Goal: Task Accomplishment & Management: Manage account settings

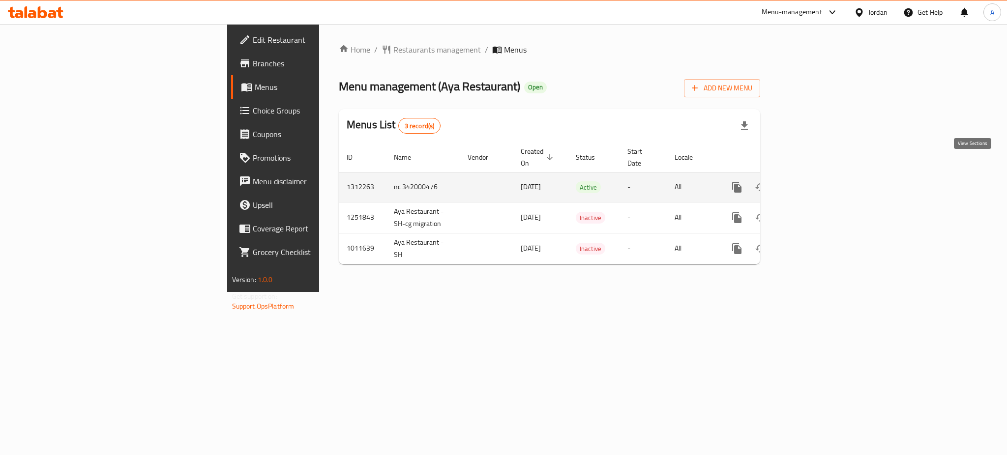
click at [814, 181] on icon "enhanced table" at bounding box center [808, 187] width 12 height 12
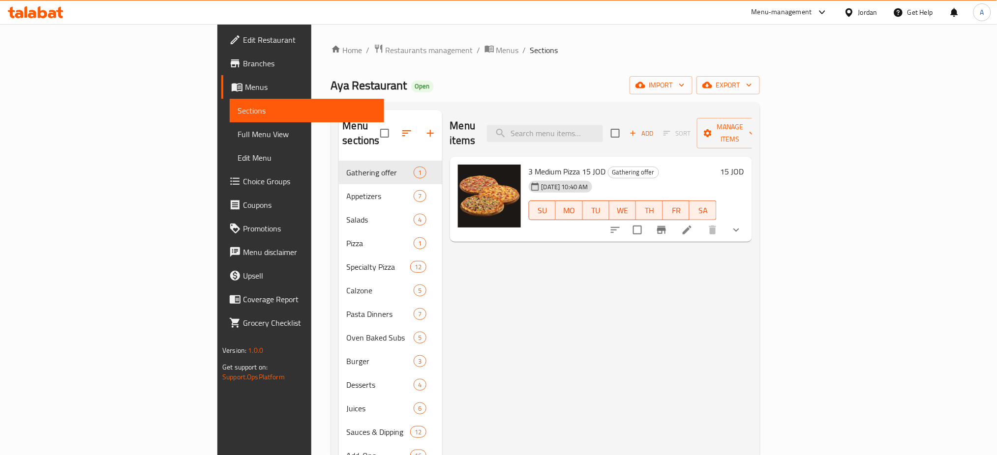
click at [701, 221] on li at bounding box center [687, 230] width 28 height 18
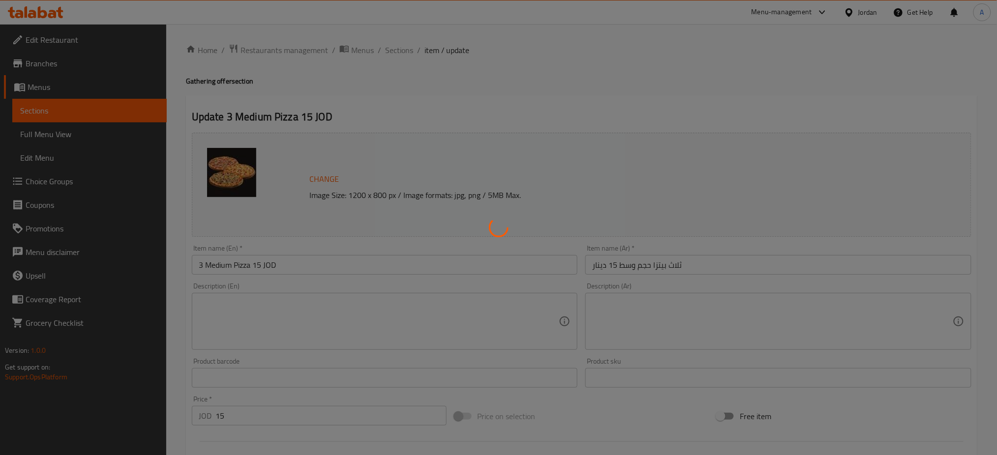
scroll to position [301, 0]
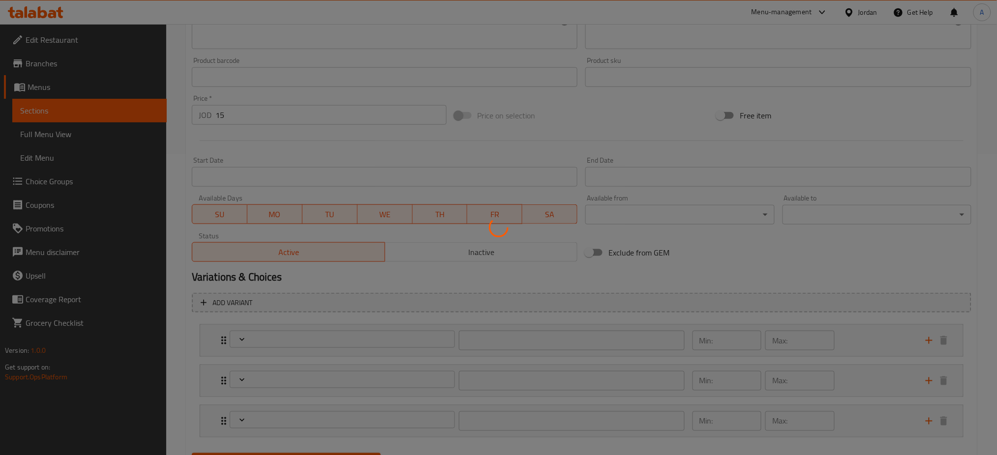
type input "اختر البيتزا الأولى"
type input "1"
type input "اختر البيتزا الثانية"
type input "1"
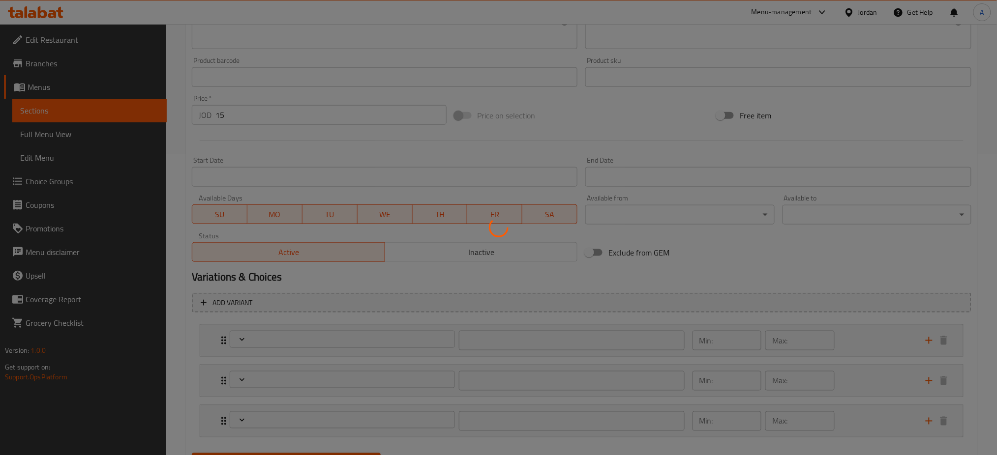
type input "1"
type input "اختر البيتزا الثالثة"
type input "1"
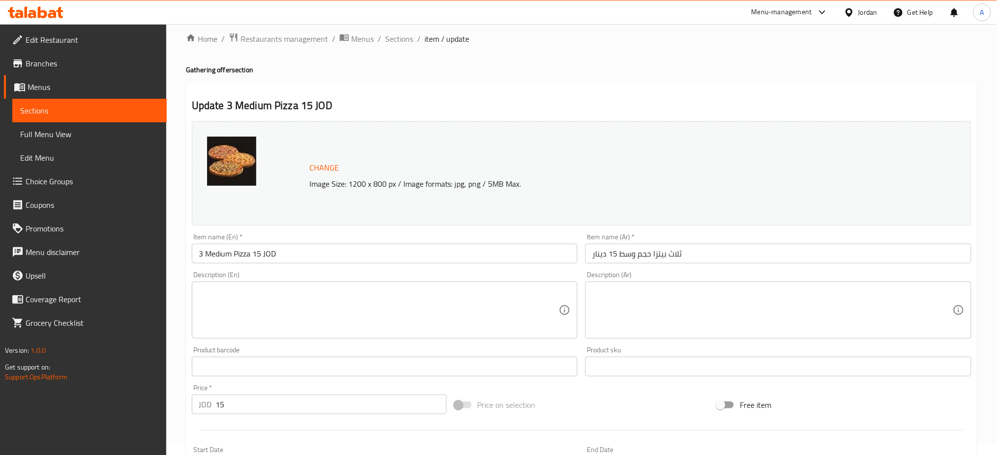
scroll to position [0, 0]
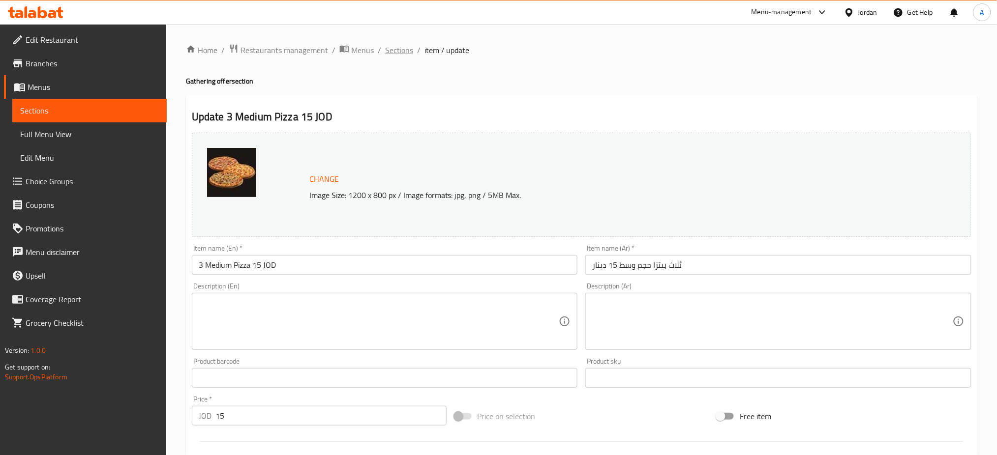
click at [385, 52] on span "Sections" at bounding box center [399, 50] width 28 height 12
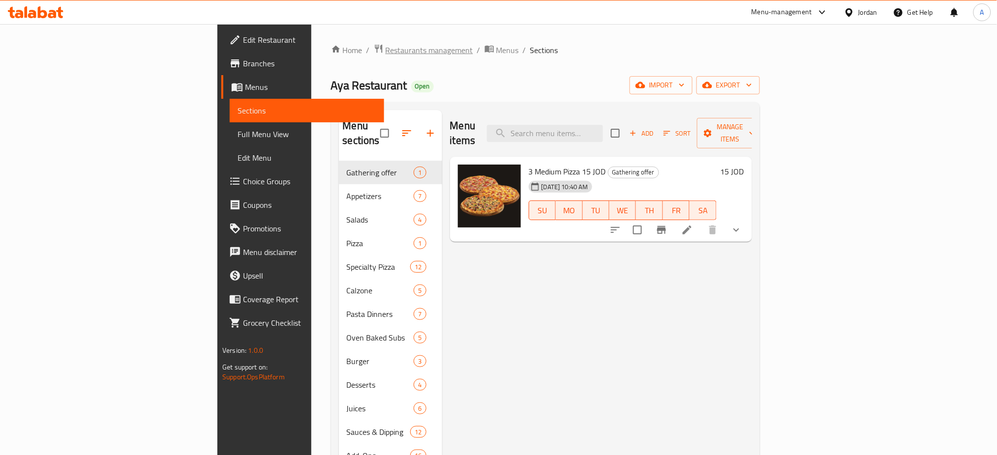
click at [386, 47] on span "Restaurants management" at bounding box center [430, 50] width 88 height 12
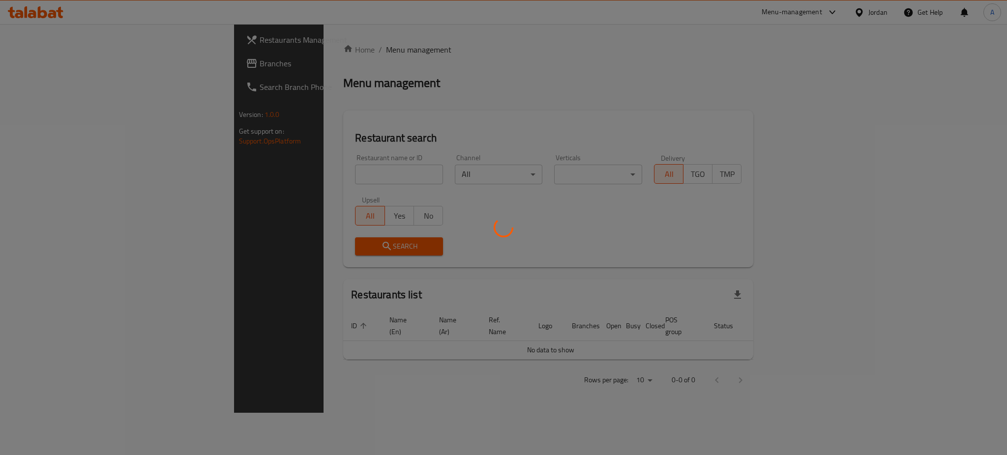
click at [66, 68] on div at bounding box center [503, 227] width 1007 height 455
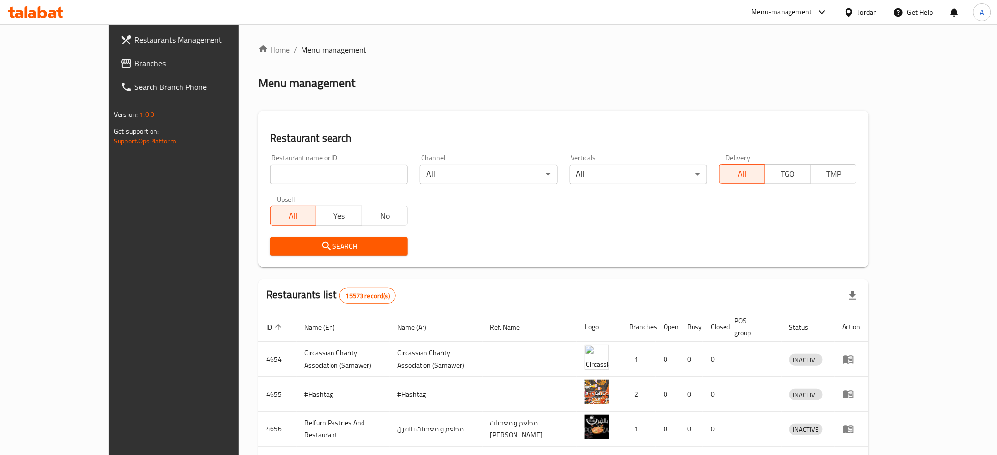
click at [109, 68] on div "Restaurants Management Branches Search Branch Phone Version: 1.0.0 Get support …" at bounding box center [499, 384] width 780 height 721
click at [113, 68] on link "Branches" at bounding box center [194, 64] width 163 height 24
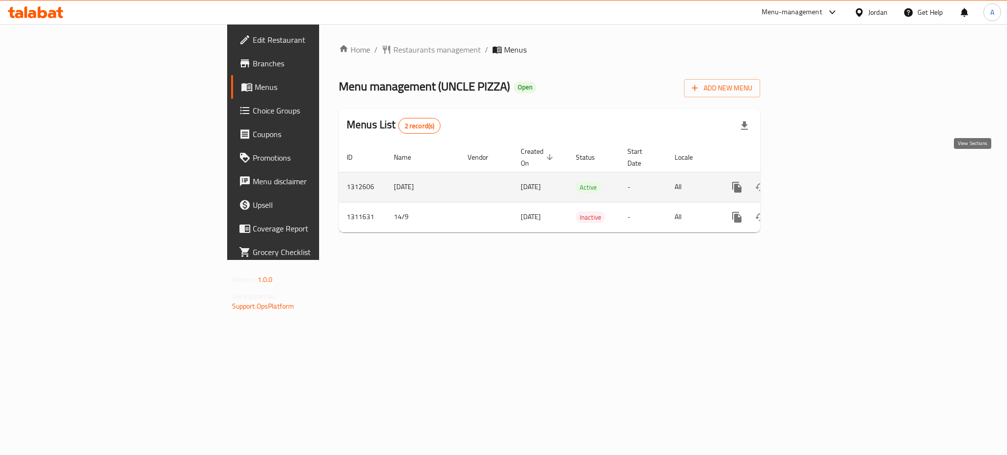
click at [820, 176] on link "enhanced table" at bounding box center [808, 188] width 24 height 24
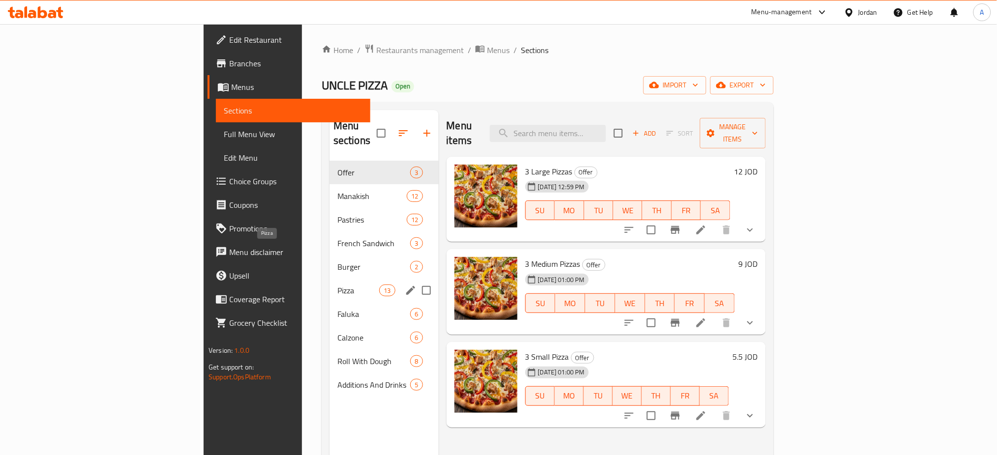
click at [337, 285] on span "Pizza" at bounding box center [358, 291] width 42 height 12
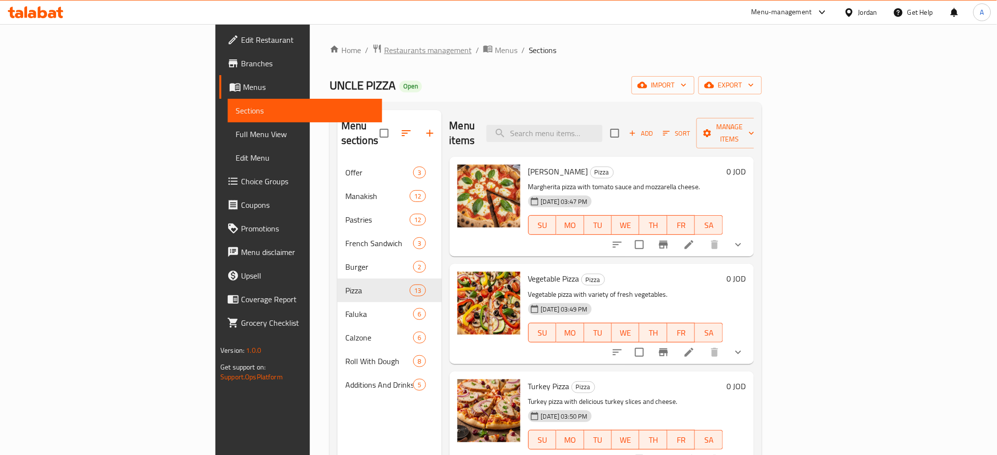
click at [384, 51] on span "Restaurants management" at bounding box center [428, 50] width 88 height 12
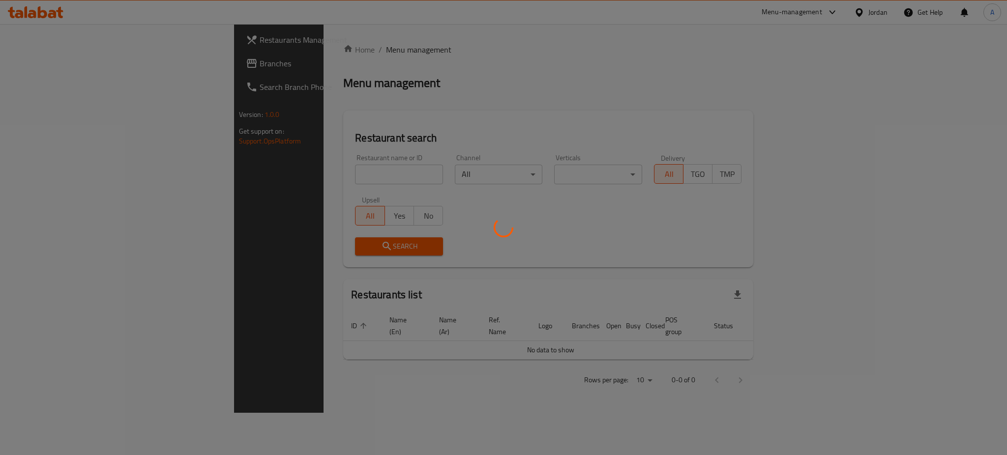
click at [76, 60] on div at bounding box center [503, 227] width 1007 height 455
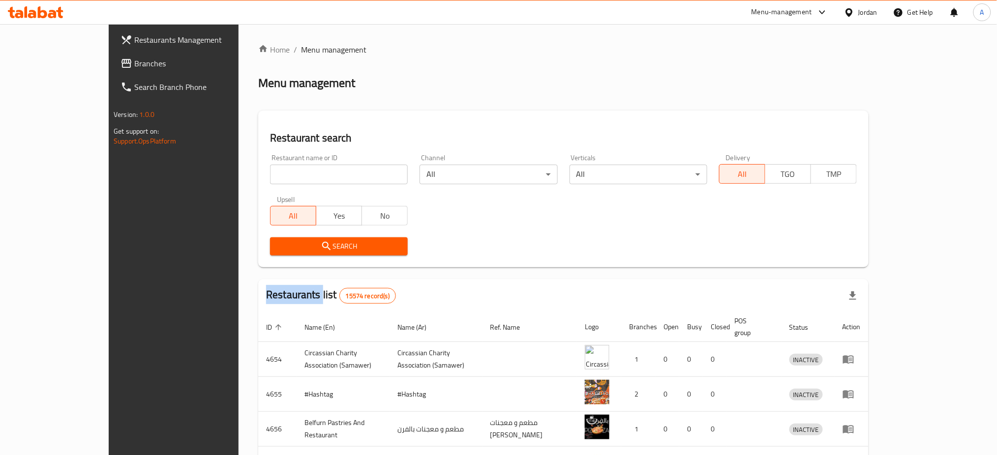
drag, startPoint x: 76, startPoint y: 60, endPoint x: 62, endPoint y: 53, distance: 15.6
click at [68, 58] on div at bounding box center [498, 227] width 997 height 455
click at [134, 59] on span "Branches" at bounding box center [200, 64] width 133 height 12
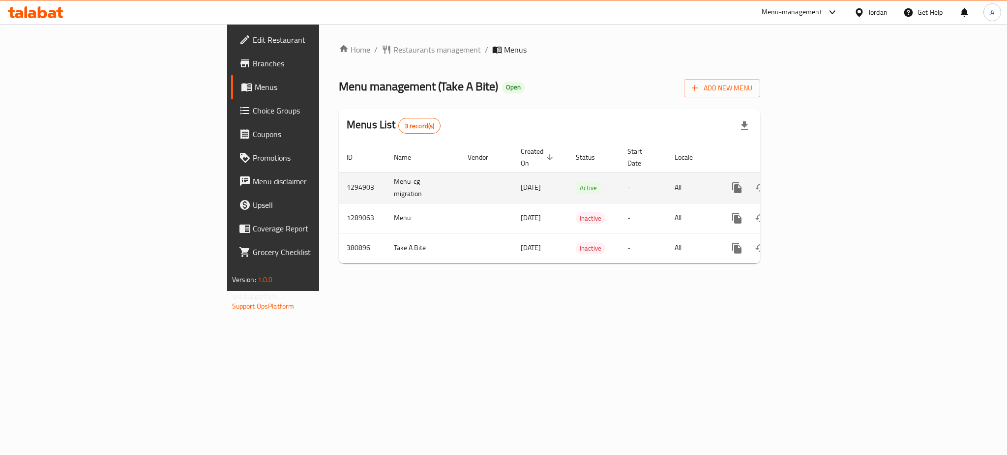
click at [820, 176] on link "enhanced table" at bounding box center [808, 188] width 24 height 24
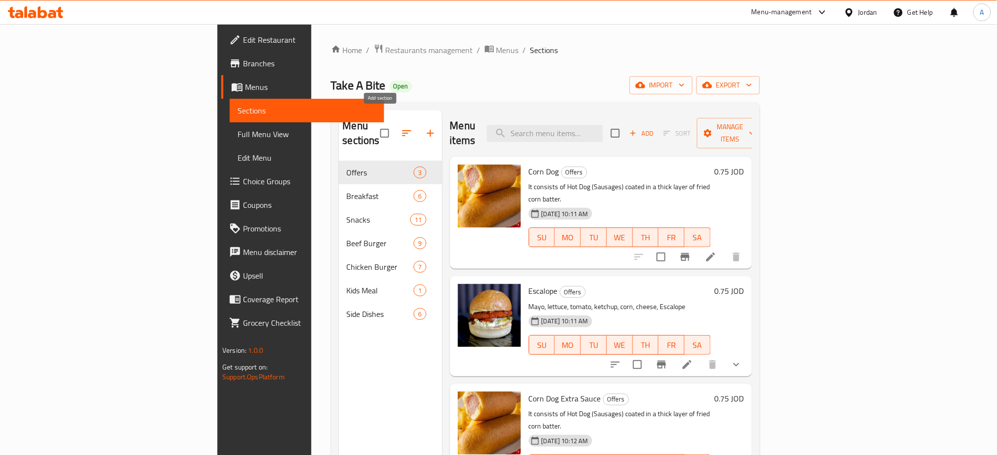
click at [424, 127] on icon "button" at bounding box center [430, 133] width 12 height 12
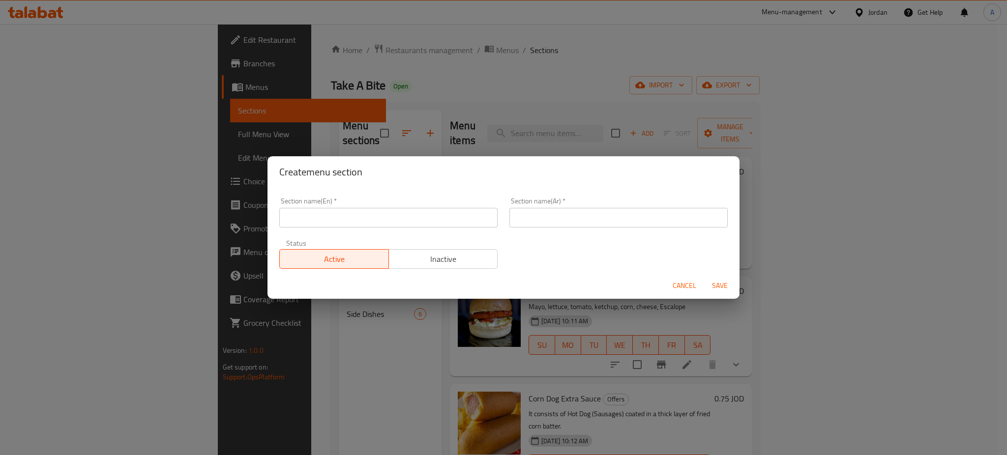
click at [389, 240] on div "Active Inactive" at bounding box center [388, 255] width 218 height 30
click at [387, 217] on input "text" at bounding box center [388, 218] width 218 height 20
type input "1 JOD Offer"
click at [580, 214] on input "text" at bounding box center [619, 218] width 218 height 20
type input "عرض الدينار"
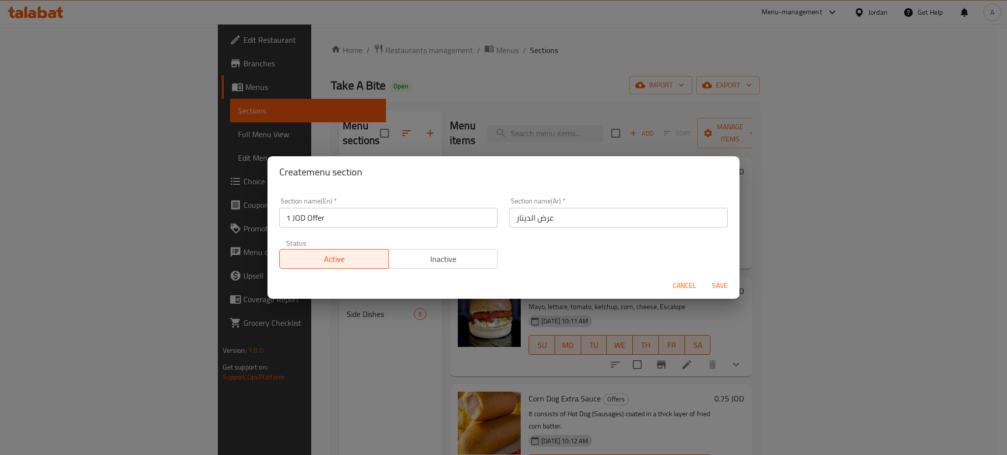
click at [722, 273] on div "Cancel Save" at bounding box center [504, 286] width 472 height 26
click at [721, 289] on button "Save" at bounding box center [719, 286] width 31 height 18
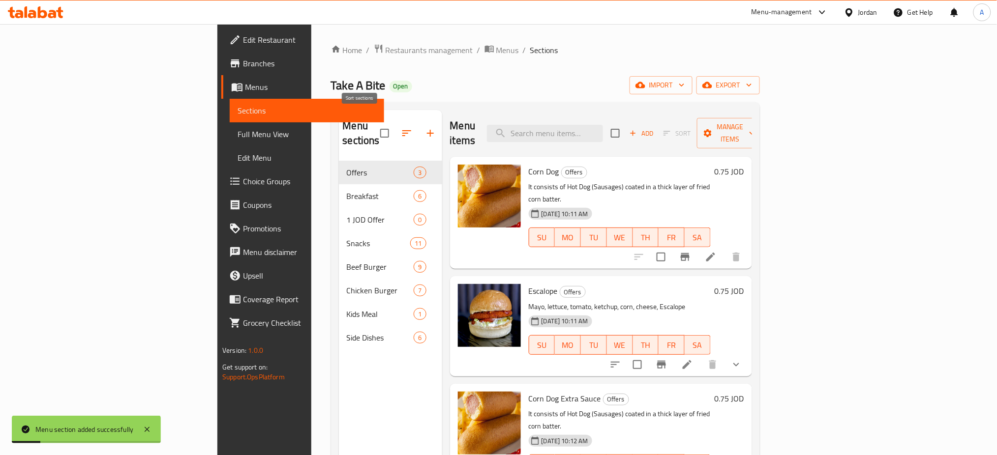
click at [395, 121] on button "button" at bounding box center [407, 133] width 24 height 24
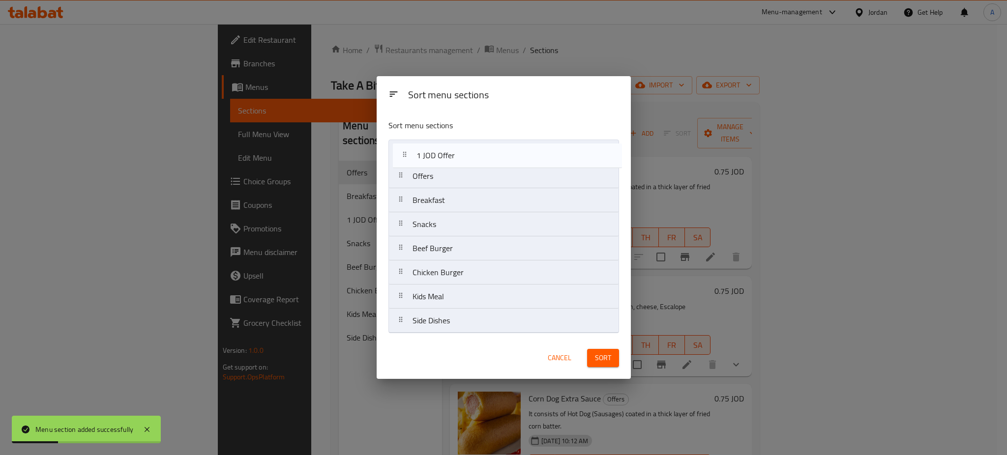
drag, startPoint x: 443, startPoint y: 212, endPoint x: 448, endPoint y: 158, distance: 53.8
click at [448, 158] on nav "Offers Breakfast 1 JOD Offer Snacks Beef Burger Chicken Burger Kids Meal Side D…" at bounding box center [504, 237] width 231 height 194
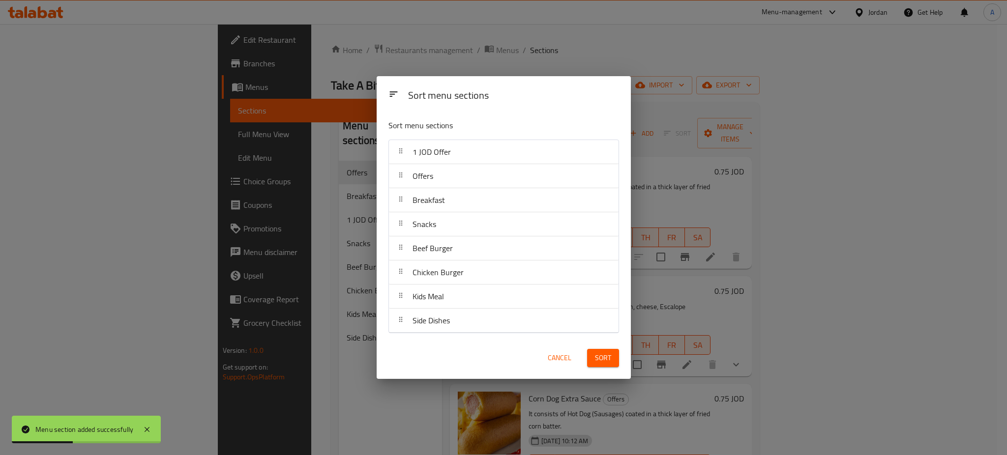
click at [610, 361] on span "Sort" at bounding box center [603, 358] width 16 height 12
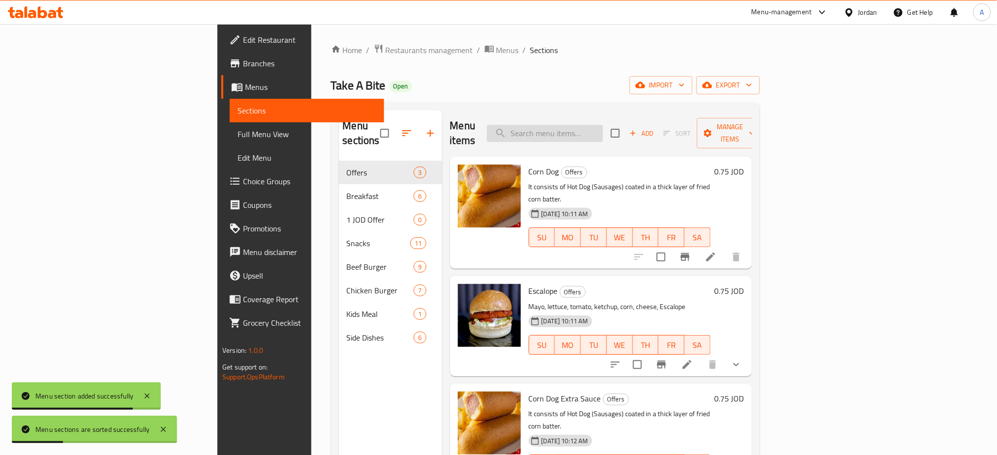
click at [603, 125] on input "search" at bounding box center [545, 133] width 116 height 17
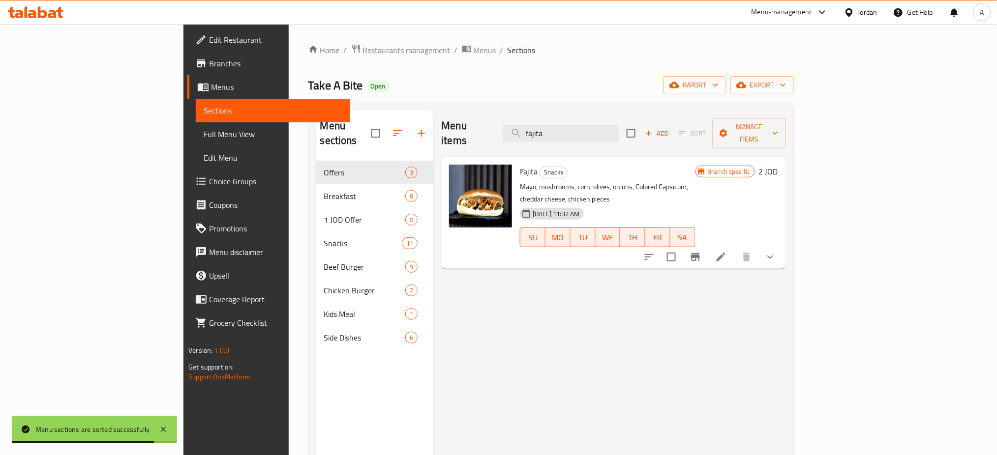
type input "fajita"
click at [735, 248] on li at bounding box center [721, 257] width 28 height 18
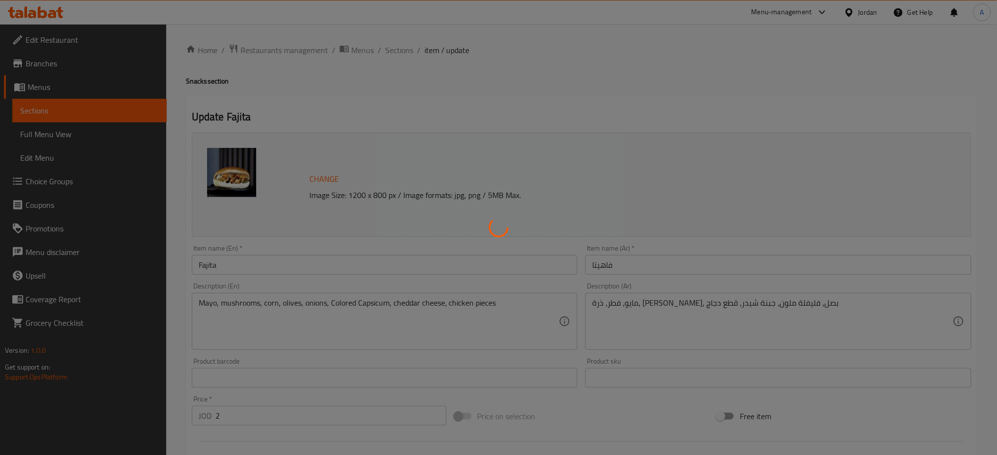
type input "الإضافات:"
type input "0"
type input "1"
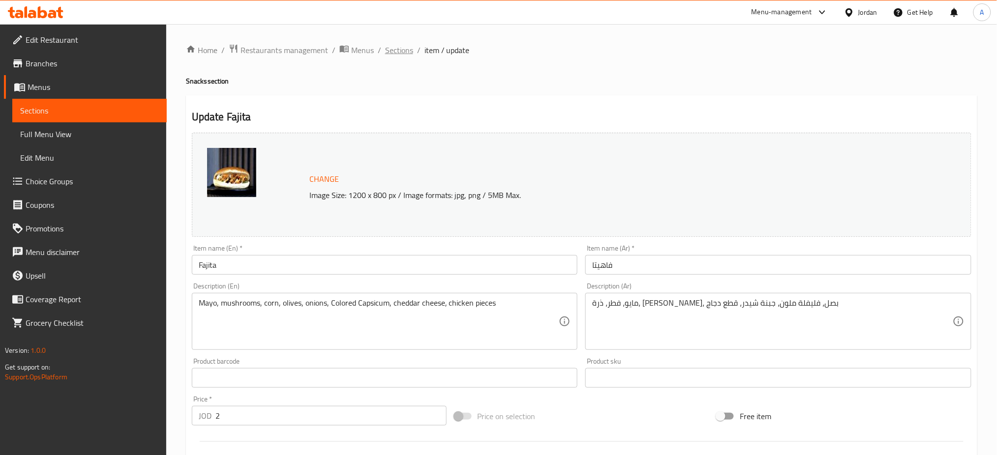
click at [385, 46] on span "Sections" at bounding box center [399, 50] width 28 height 12
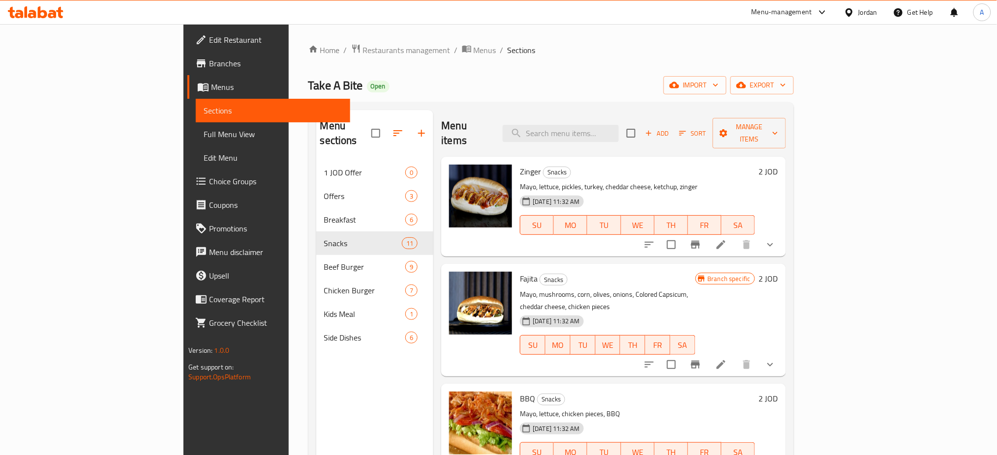
click at [635, 106] on div "Menu sections 1 JOD Offer 0 Offers 3 Breakfast 6 Snacks 11 Beef Burger 9 Chicke…" at bounding box center [550, 337] width 485 height 471
click at [721, 85] on icon "button" at bounding box center [716, 85] width 10 height 10
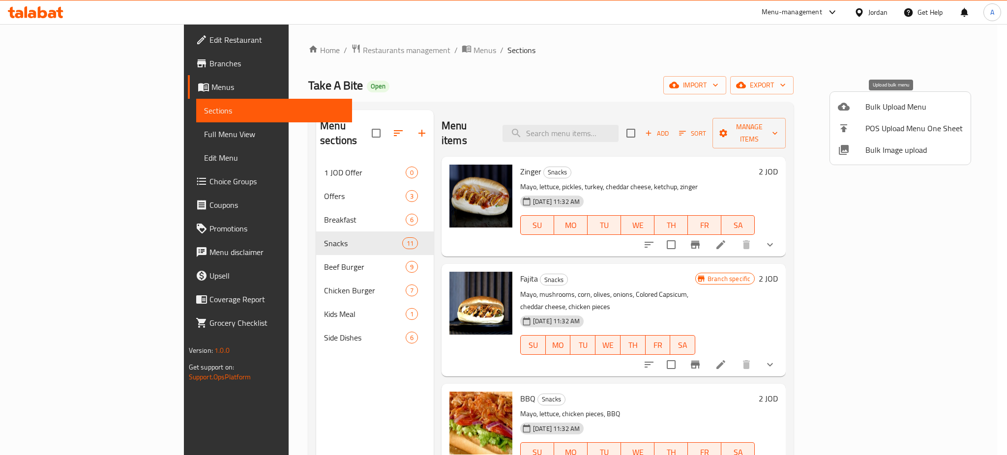
click at [779, 75] on div at bounding box center [503, 227] width 1007 height 455
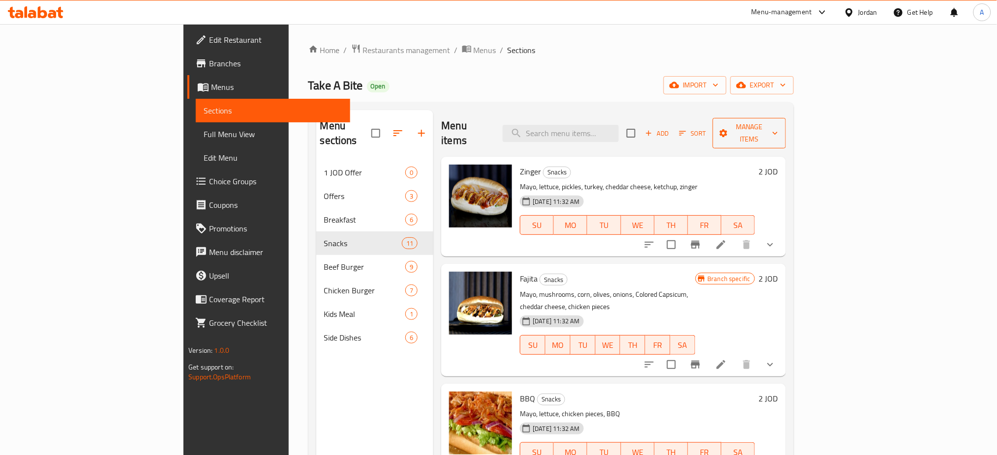
click at [778, 121] on span "Manage items" at bounding box center [750, 133] width 58 height 25
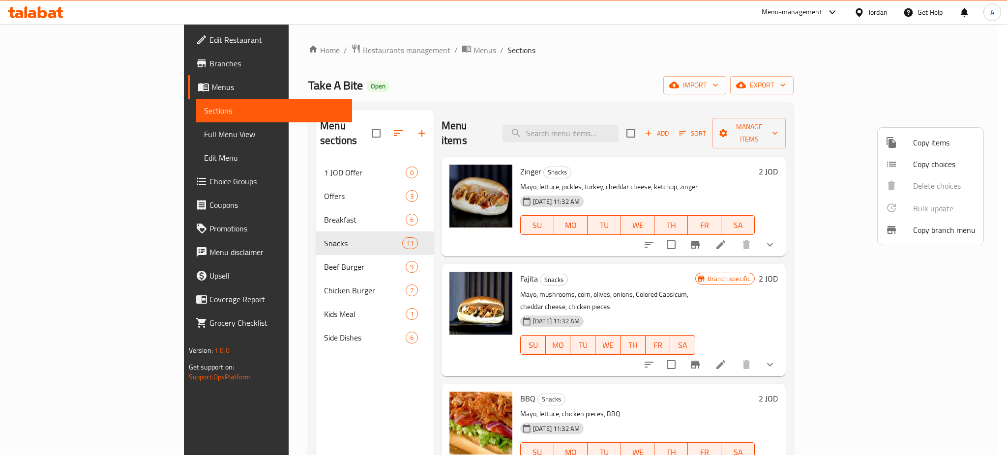
click at [919, 142] on span "Copy items" at bounding box center [944, 143] width 62 height 12
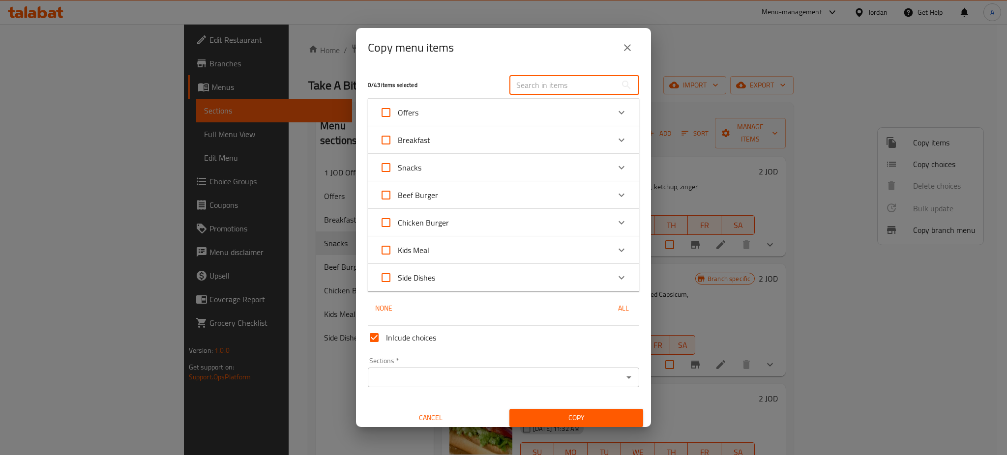
click at [514, 95] on input "text" at bounding box center [563, 85] width 107 height 20
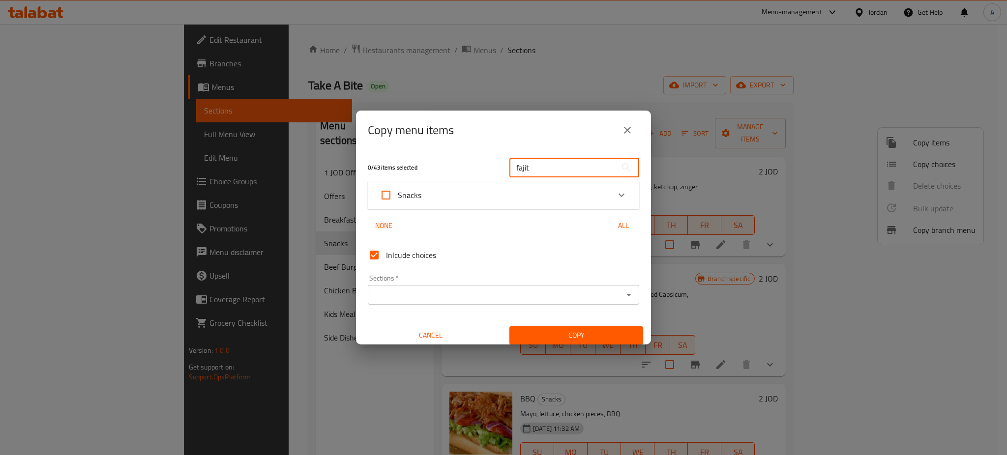
type input "fajit"
click at [426, 197] on div "Snacks" at bounding box center [495, 195] width 230 height 24
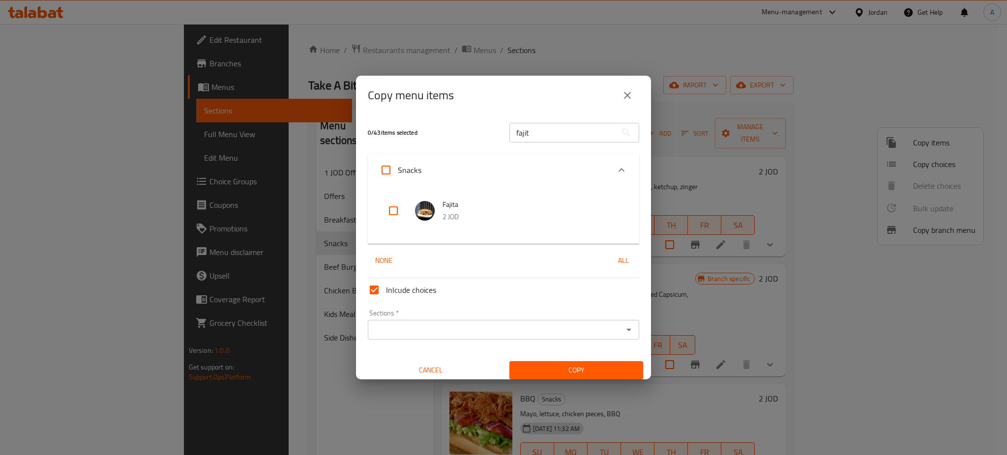
click at [375, 211] on div "Fajita 2 JOD" at bounding box center [503, 215] width 271 height 58
click at [392, 216] on input "checkbox" at bounding box center [394, 211] width 24 height 24
checkbox input "true"
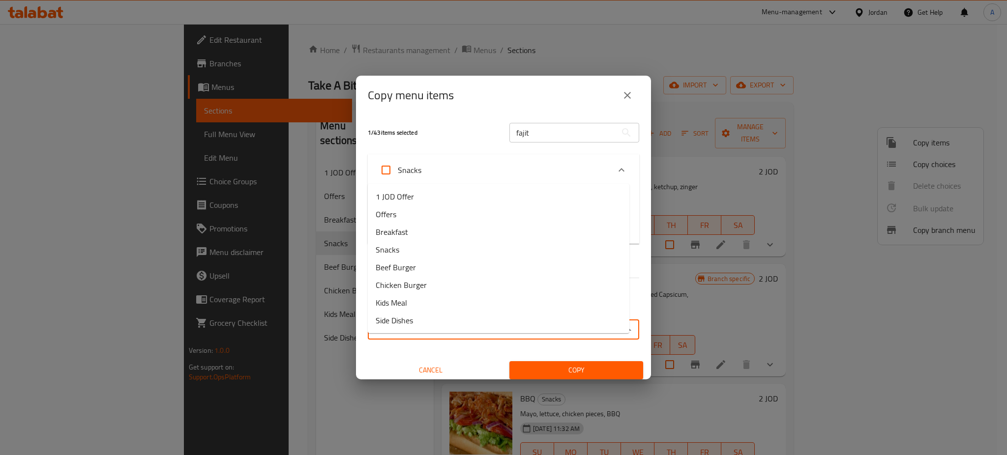
click at [406, 323] on input "Sections   *" at bounding box center [495, 330] width 249 height 14
click at [402, 193] on span "1 JOD Offer" at bounding box center [395, 197] width 38 height 12
type input "1 JOD Offer"
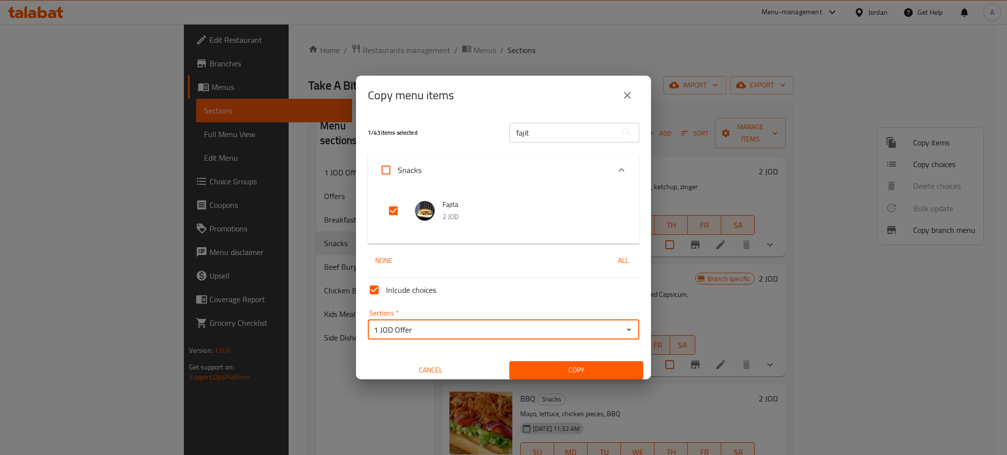
click at [538, 361] on button "Copy" at bounding box center [577, 370] width 134 height 18
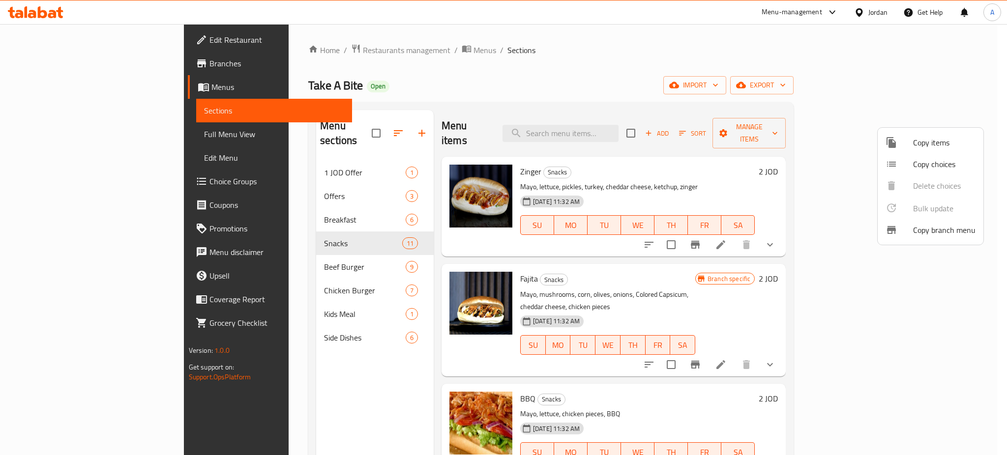
click at [231, 140] on div at bounding box center [503, 227] width 1007 height 455
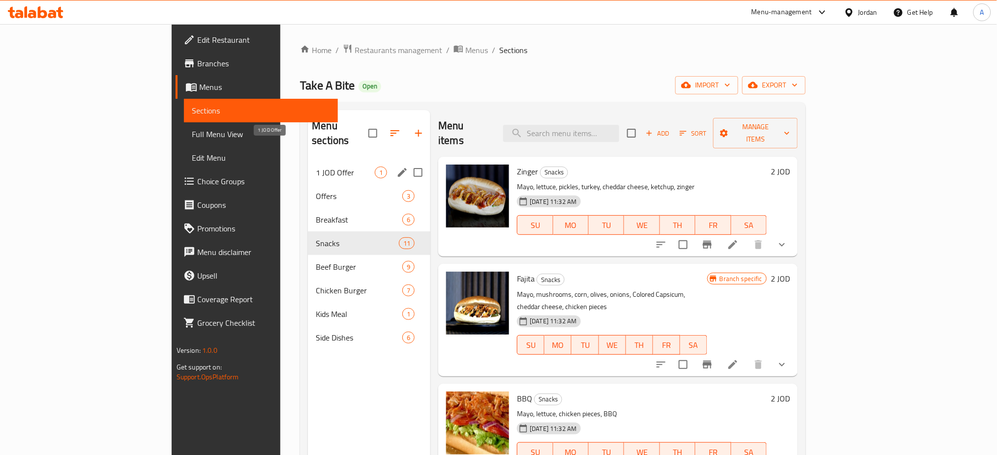
click at [316, 167] on span "1 JOD Offer" at bounding box center [345, 173] width 59 height 12
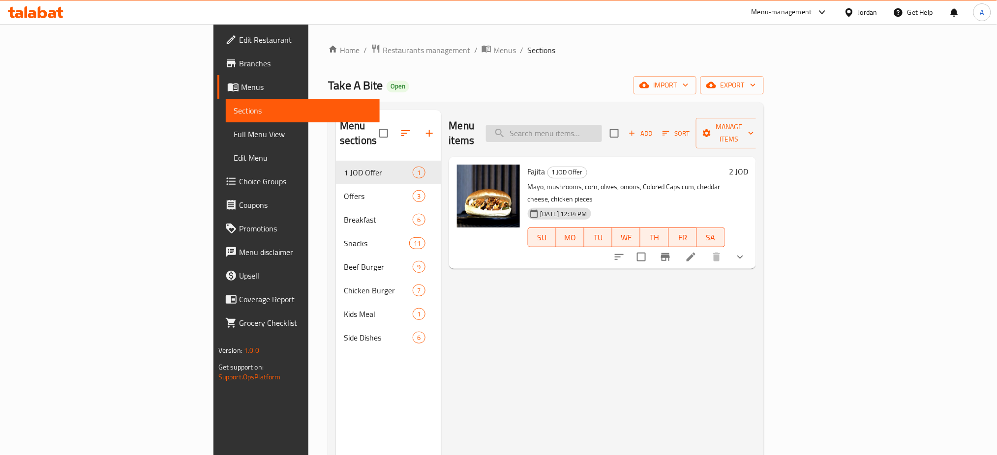
click at [602, 125] on input "search" at bounding box center [544, 133] width 116 height 17
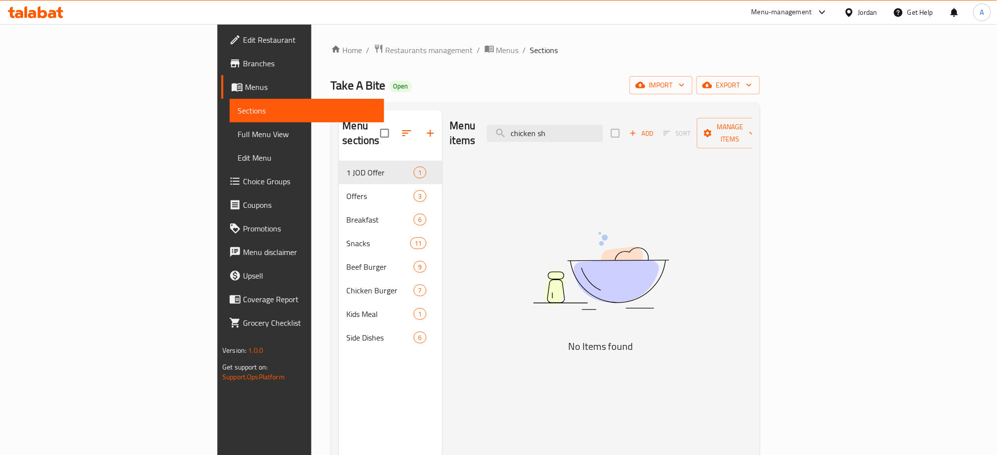
drag, startPoint x: 630, startPoint y: 118, endPoint x: 489, endPoint y: 109, distance: 140.5
click at [521, 120] on div "Menu items chicken sh Add Sort Manage items" at bounding box center [601, 133] width 302 height 47
type input "shawerma"
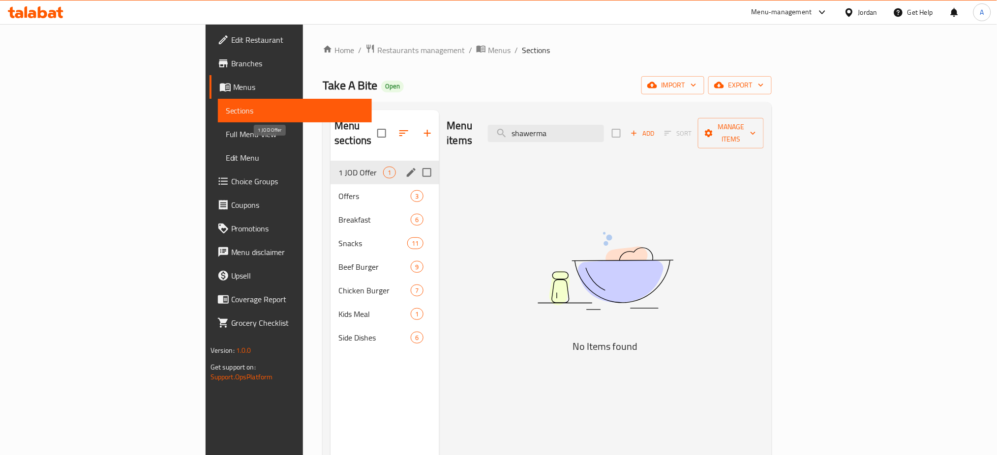
click at [338, 167] on span "1 JOD Offer" at bounding box center [360, 173] width 45 height 12
click at [338, 190] on span "Offers" at bounding box center [360, 196] width 45 height 12
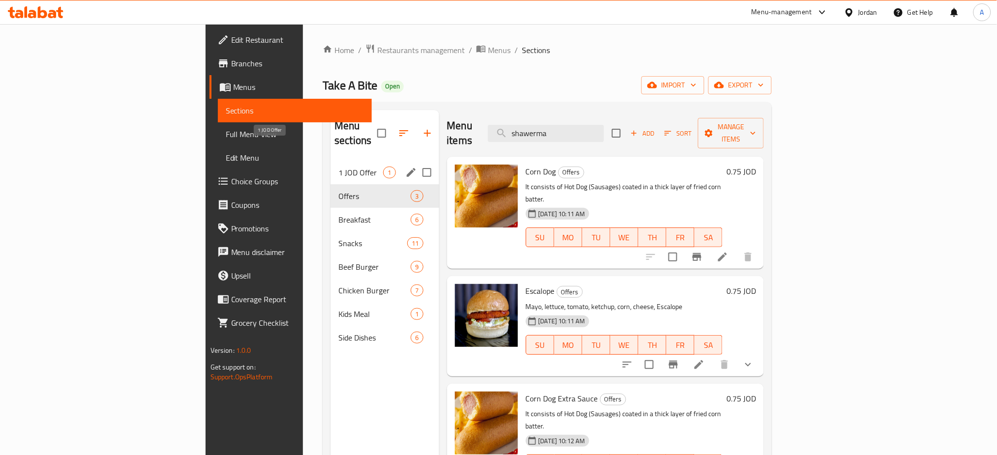
click at [338, 167] on span "1 JOD Offer" at bounding box center [360, 173] width 45 height 12
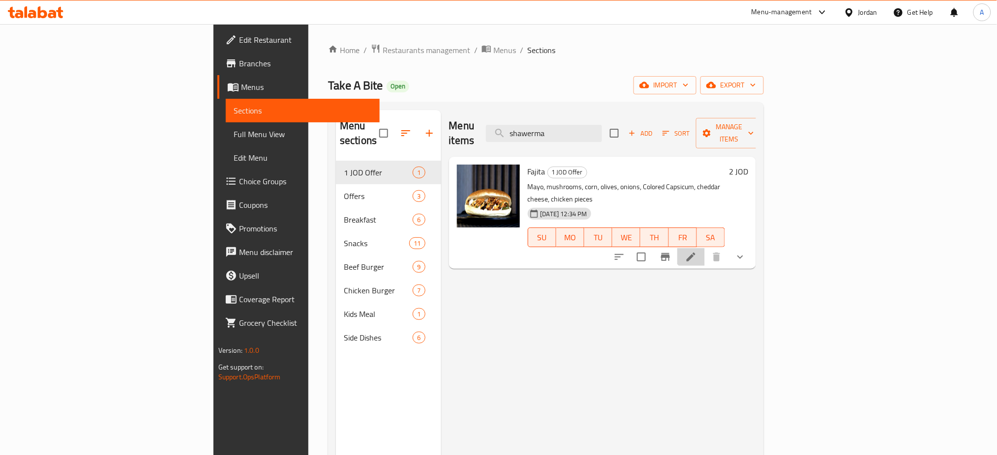
click at [705, 248] on li at bounding box center [691, 257] width 28 height 18
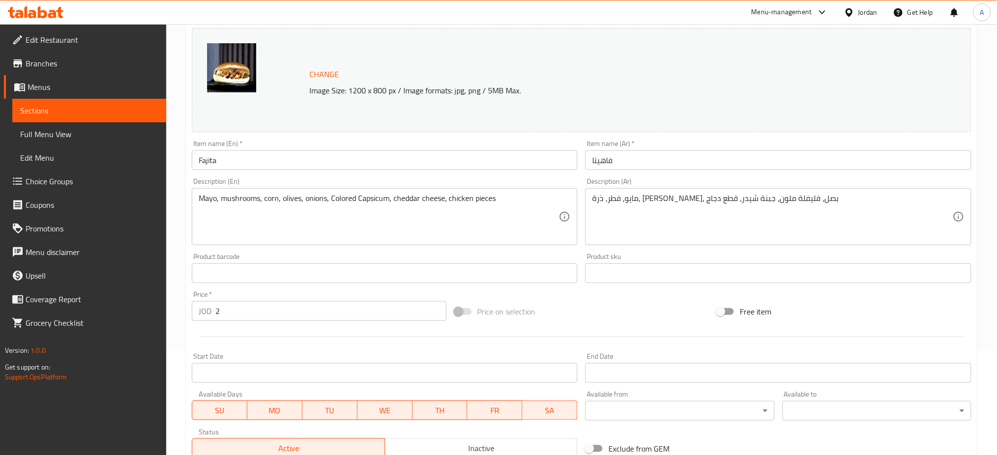
scroll to position [225, 0]
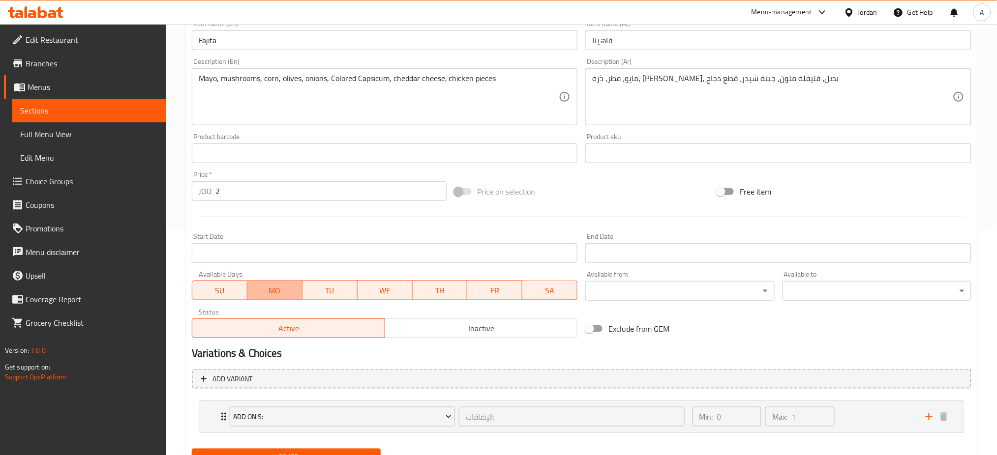
click at [272, 284] on span "MO" at bounding box center [274, 291] width 47 height 14
click at [334, 284] on span "TU" at bounding box center [329, 291] width 47 height 14
click at [363, 284] on span "WE" at bounding box center [384, 291] width 47 height 14
click at [423, 281] on button "TH" at bounding box center [440, 291] width 56 height 20
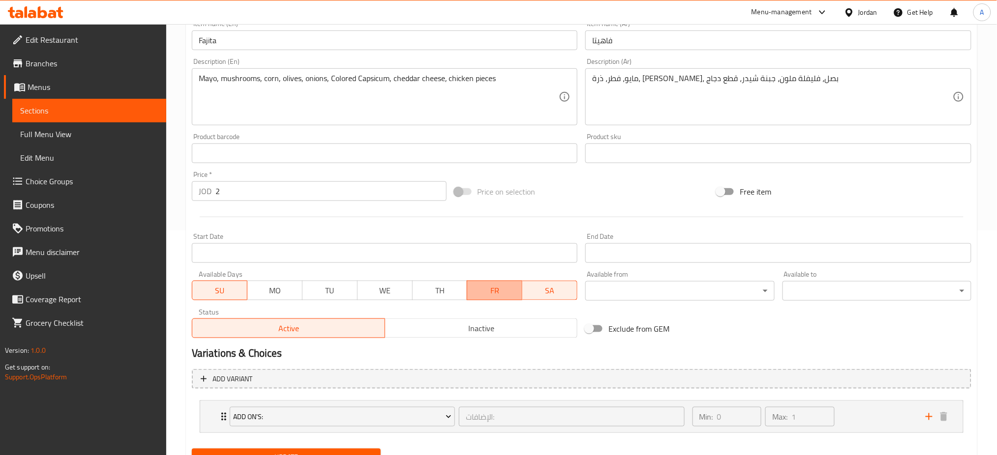
click at [487, 284] on span "FR" at bounding box center [494, 291] width 47 height 14
click at [554, 284] on span "SA" at bounding box center [549, 291] width 47 height 14
click at [312, 449] on button "Update" at bounding box center [286, 458] width 189 height 18
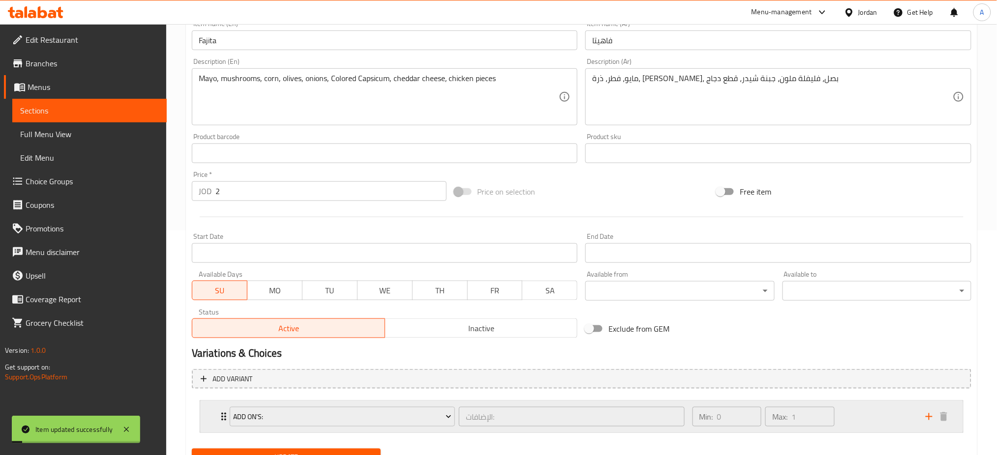
click at [860, 401] on div "Min: 0 ​ Max: 1 ​" at bounding box center [803, 416] width 233 height 31
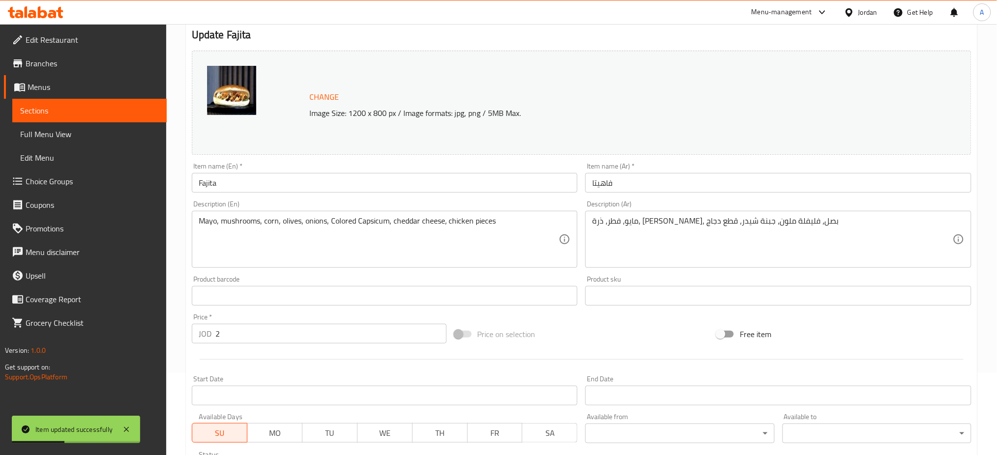
scroll to position [0, 0]
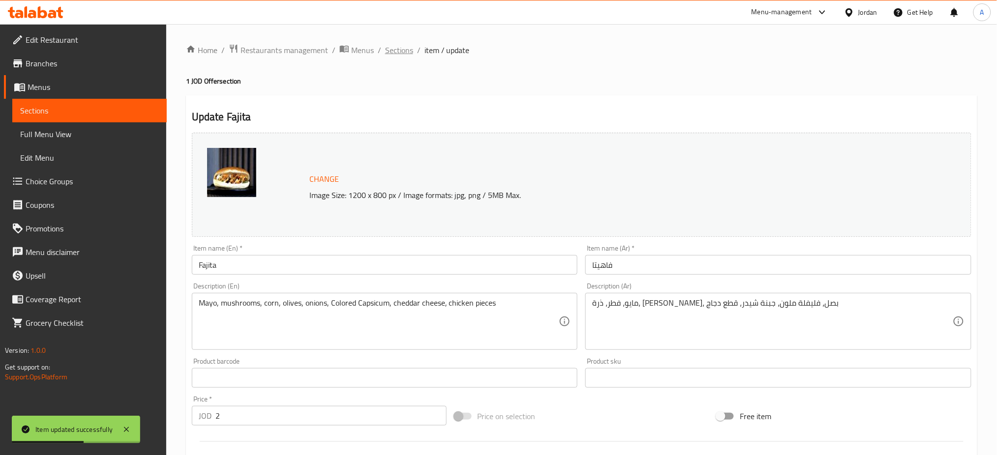
click at [385, 52] on span "Sections" at bounding box center [399, 50] width 28 height 12
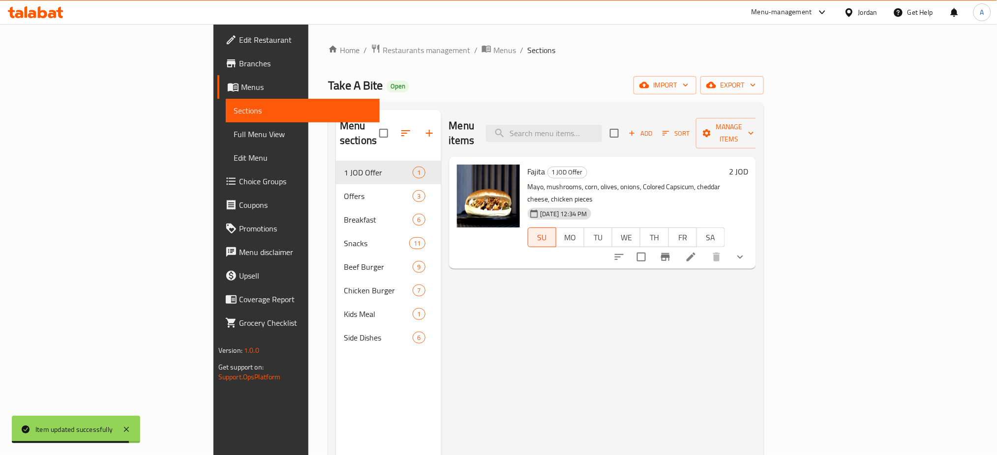
click at [748, 165] on h6 "2 JOD" at bounding box center [738, 172] width 19 height 14
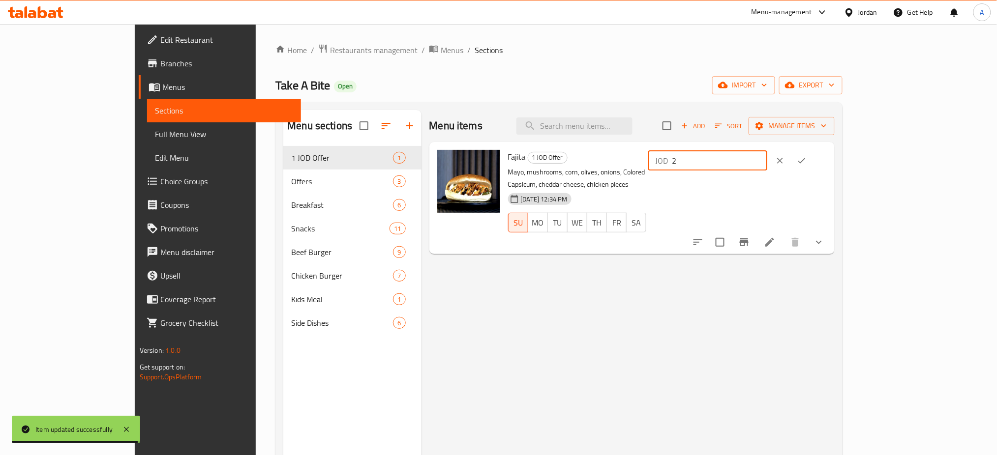
drag, startPoint x: 838, startPoint y: 148, endPoint x: 796, endPoint y: 148, distance: 41.3
click at [796, 148] on div "Fajita 1 JOD Offer Mayo, mushrooms, corn, olives, onions, Colored Capsicum, che…" at bounding box center [667, 198] width 327 height 104
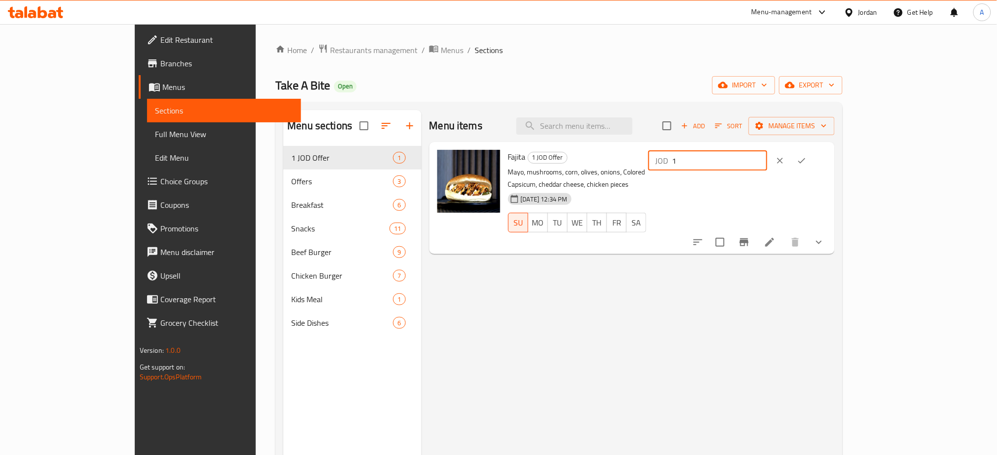
type input "1"
click at [813, 150] on button "ok" at bounding box center [802, 161] width 22 height 22
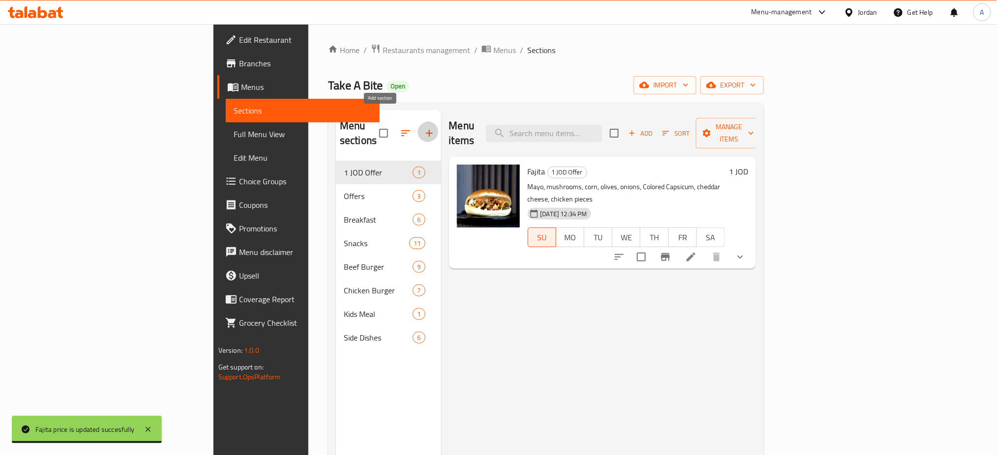
click at [418, 124] on button "button" at bounding box center [430, 133] width 24 height 24
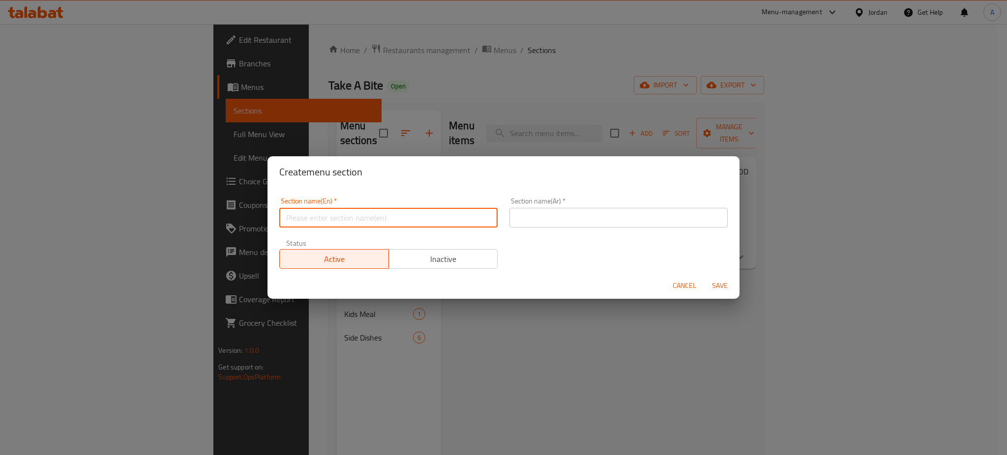
click at [389, 217] on input "text" at bounding box center [388, 218] width 218 height 20
type input "BOGO"
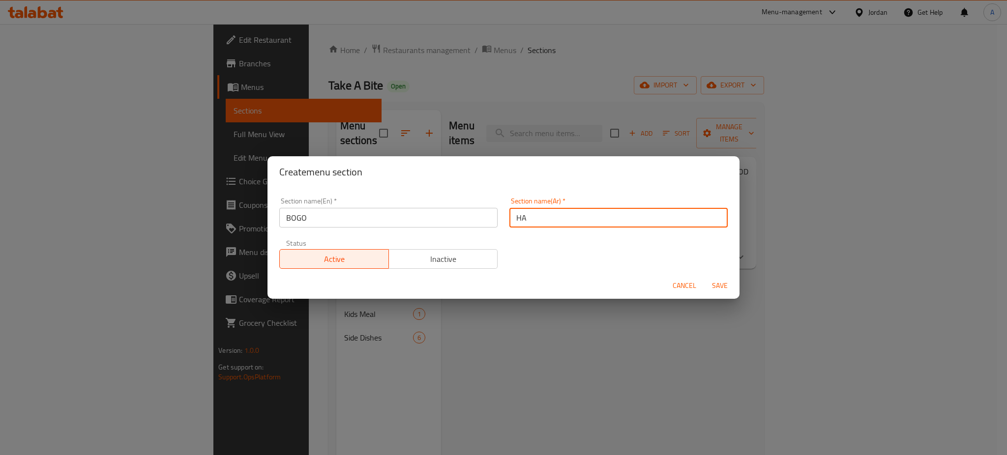
type input "H"
type input "اشتري 1 واحصل على 1 مجانًا"
drag, startPoint x: 325, startPoint y: 214, endPoint x: 238, endPoint y: 220, distance: 87.3
click at [238, 220] on div "Create menu section Section name(En)   * BOGO Section name(En) * Section name(A…" at bounding box center [503, 227] width 1007 height 455
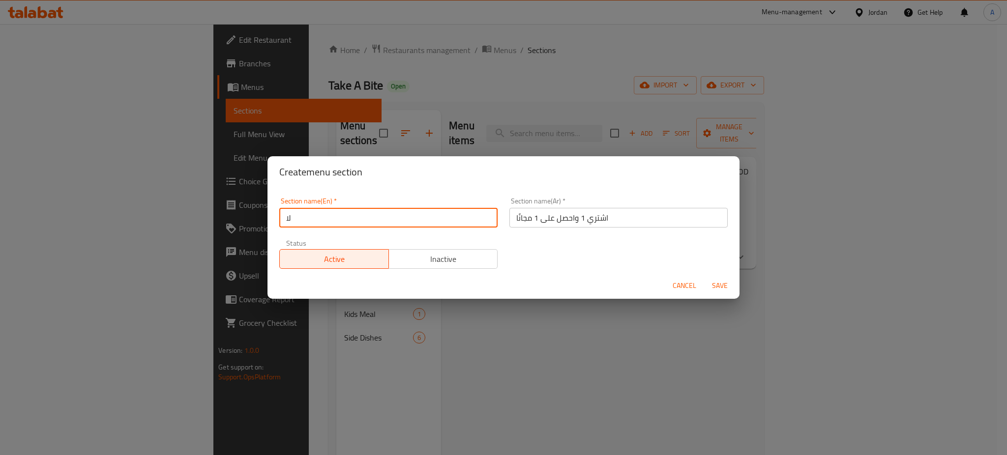
type input "ل"
type input "Buy 1 & Get 1 For FREE"
click at [713, 277] on button "Save" at bounding box center [719, 286] width 31 height 18
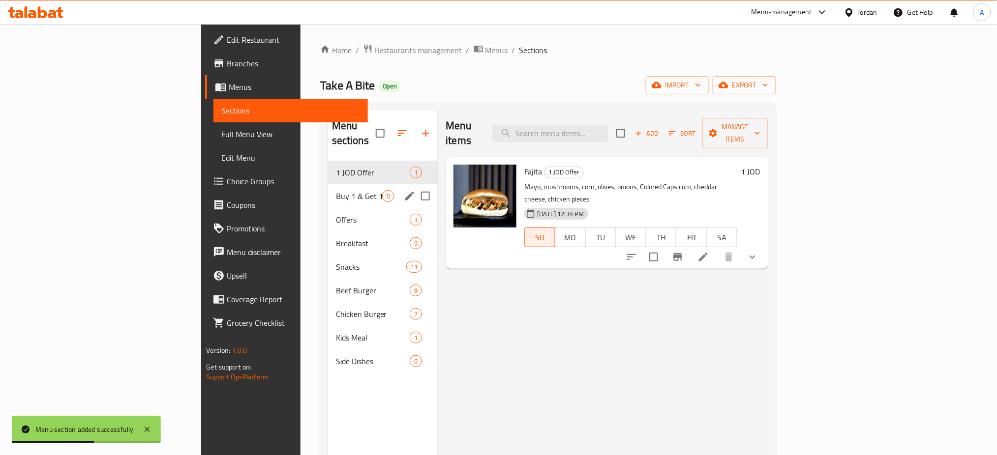
click at [328, 184] on div "Buy 1 & Get 1 For FREE 0" at bounding box center [383, 196] width 110 height 24
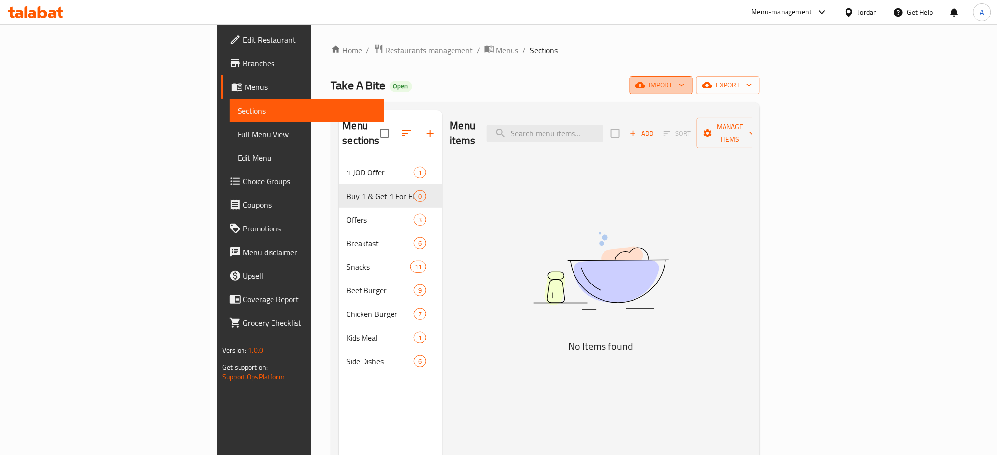
click at [692, 78] on button "import" at bounding box center [661, 85] width 63 height 18
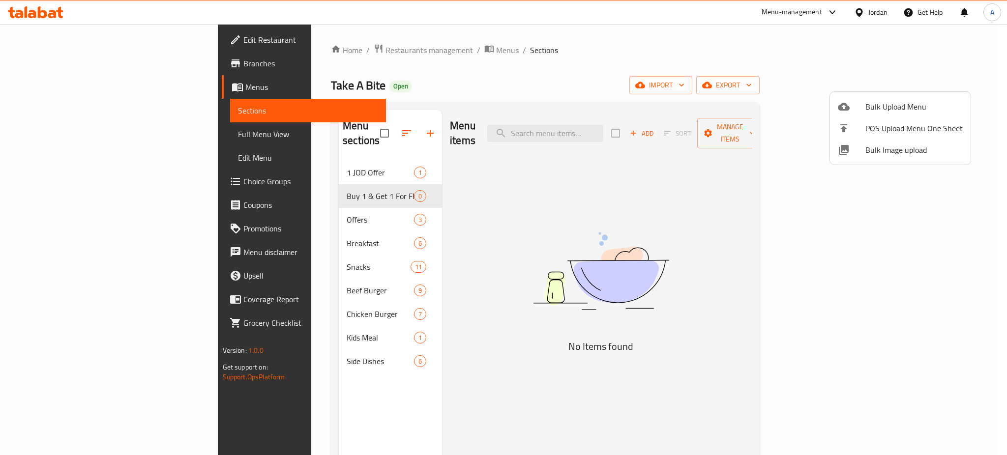
drag, startPoint x: 849, startPoint y: 53, endPoint x: 945, endPoint y: 105, distance: 109.6
click at [852, 53] on div at bounding box center [503, 227] width 1007 height 455
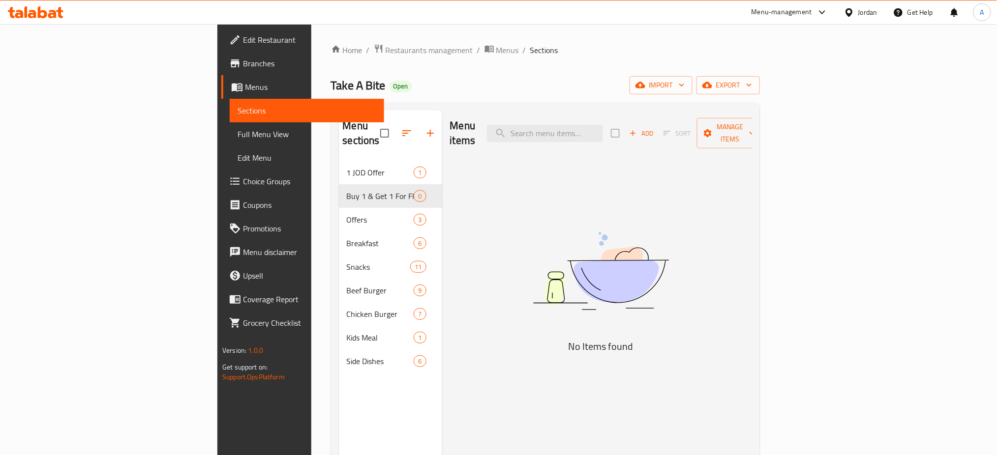
click at [752, 132] on div "Menu items Add Sort Manage items No Items found" at bounding box center [597, 337] width 310 height 455
click at [752, 129] on div "Menu items Add Sort Manage items" at bounding box center [601, 133] width 302 height 47
click at [763, 126] on button "Manage items" at bounding box center [730, 133] width 66 height 30
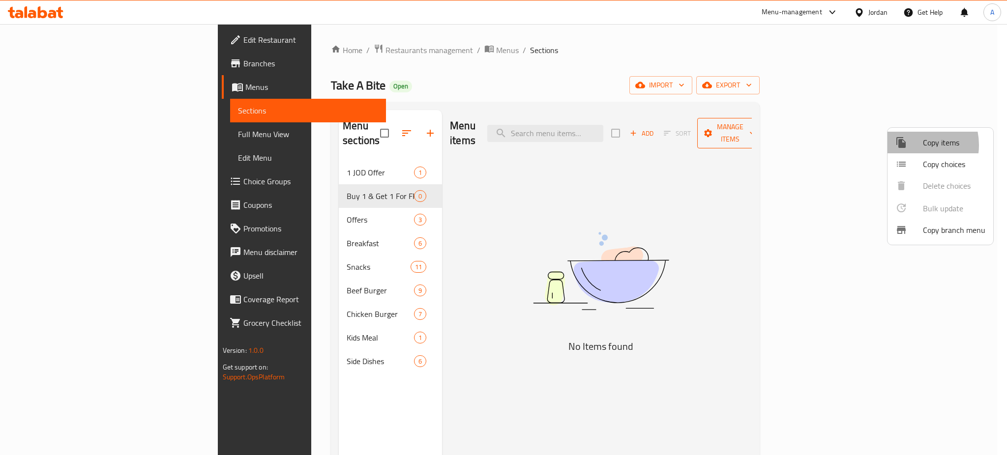
click at [911, 145] on div at bounding box center [910, 143] width 28 height 12
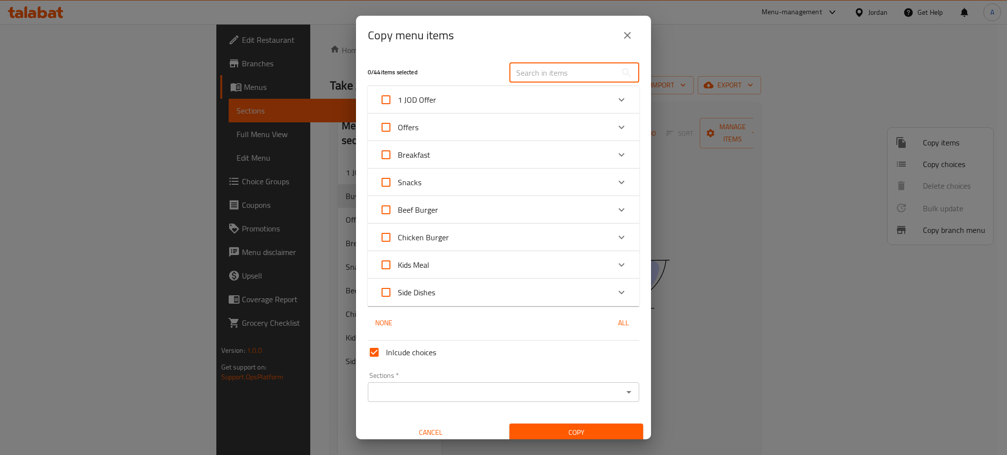
click at [546, 83] on input "text" at bounding box center [563, 73] width 107 height 20
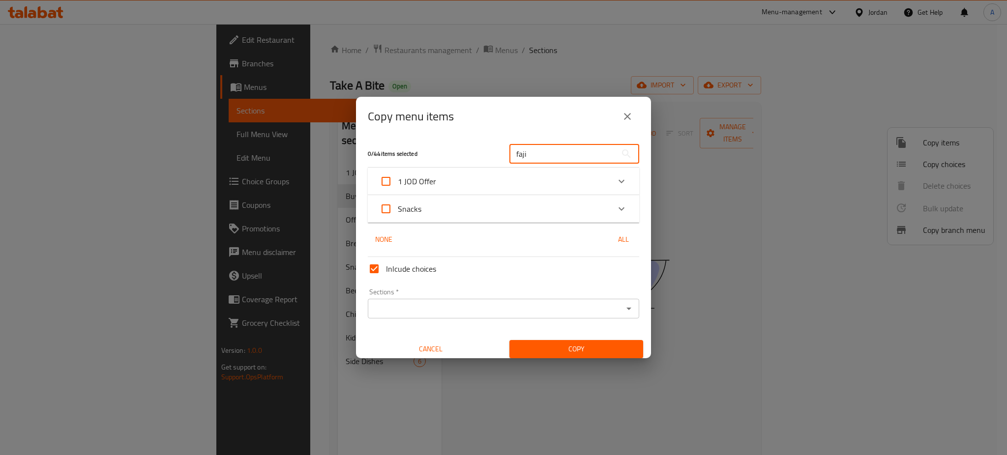
type input "faji"
click at [460, 210] on div "Snacks" at bounding box center [495, 209] width 230 height 24
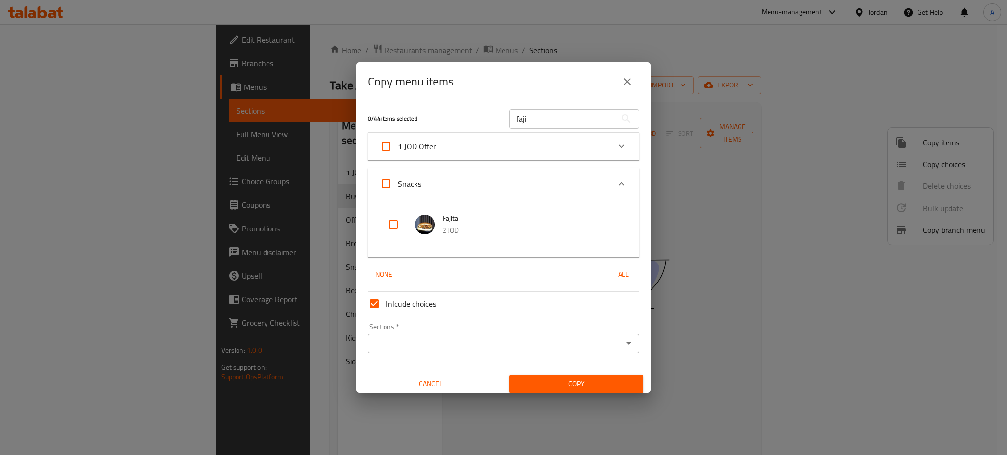
click at [393, 226] on input "checkbox" at bounding box center [394, 225] width 24 height 24
checkbox input "true"
click at [388, 337] on input "Sections   *" at bounding box center [495, 344] width 249 height 14
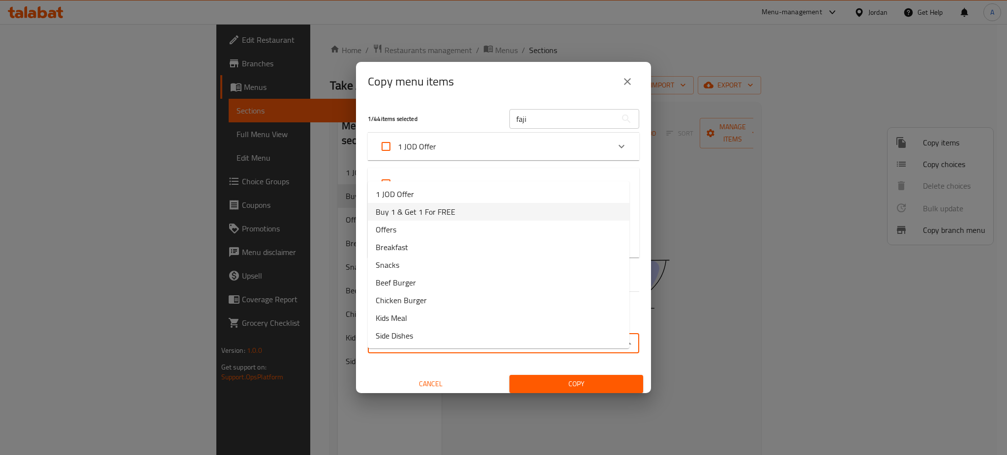
click at [427, 209] on span "Buy 1 & Get 1 For FREE" at bounding box center [416, 212] width 80 height 12
type input "Buy 1 & Get 1 For FREE"
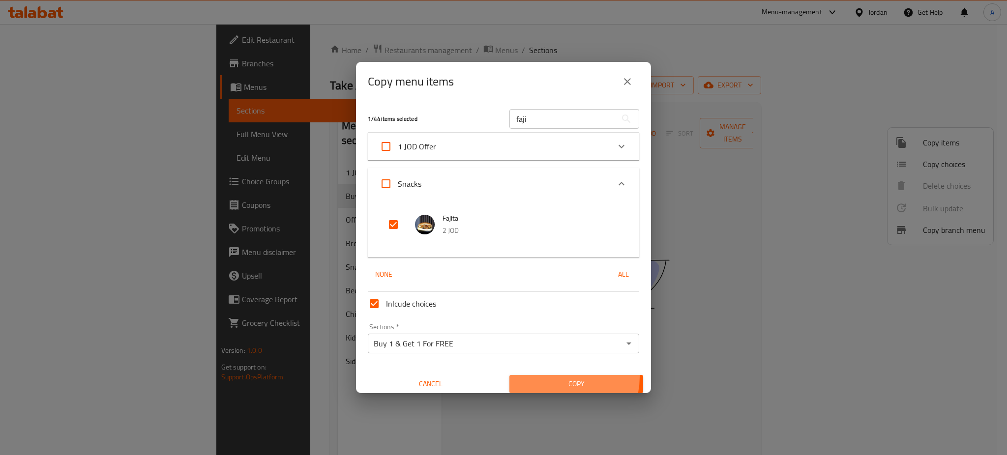
click at [551, 375] on button "Copy" at bounding box center [577, 384] width 134 height 18
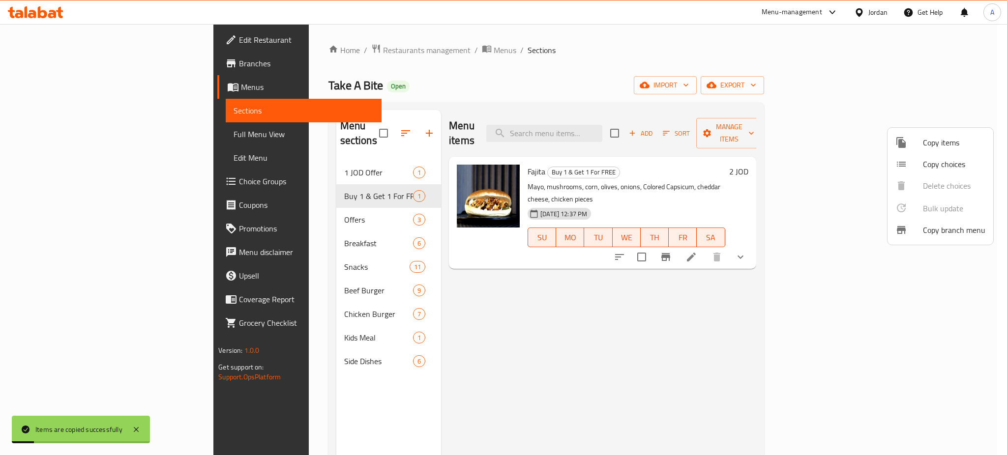
click at [813, 258] on div at bounding box center [503, 227] width 1007 height 455
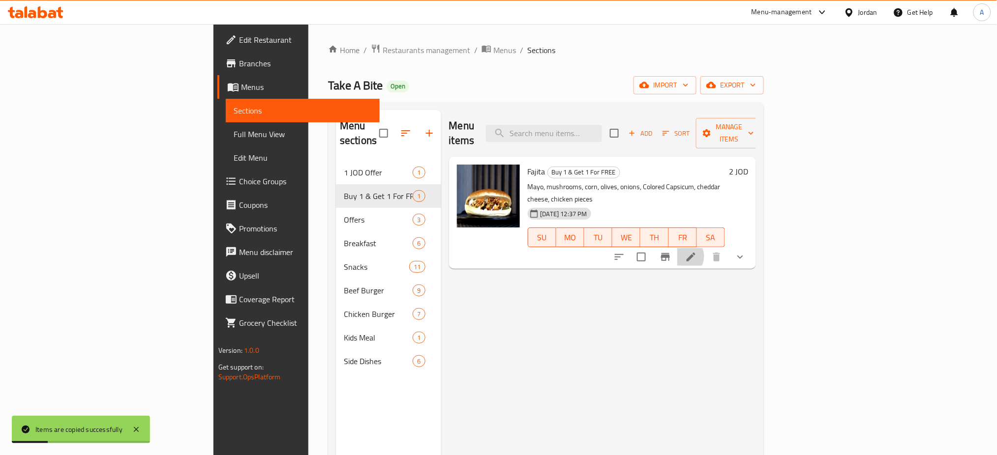
click at [705, 248] on li at bounding box center [691, 257] width 28 height 18
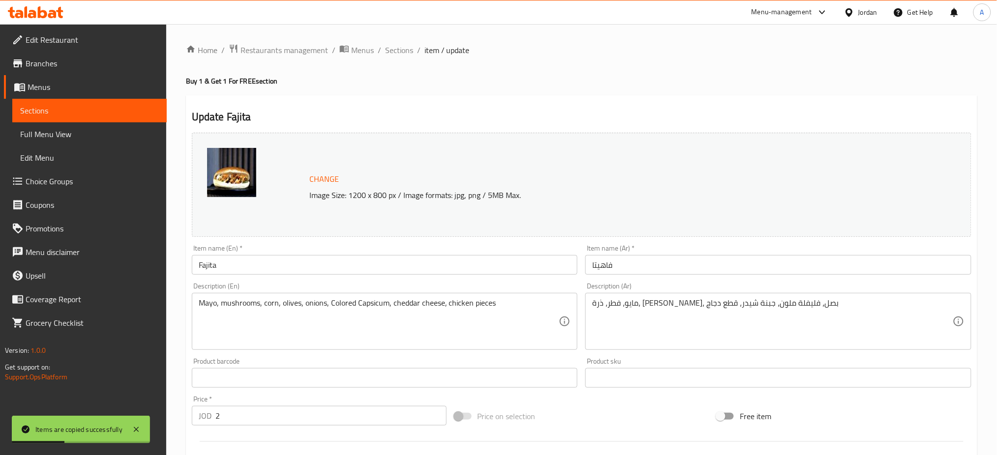
drag, startPoint x: 230, startPoint y: 245, endPoint x: 160, endPoint y: 246, distance: 69.4
click at [160, 246] on div "Edit Restaurant Branches Menus Sections Full Menu View Edit Menu Choice Groups …" at bounding box center [498, 374] width 997 height 701
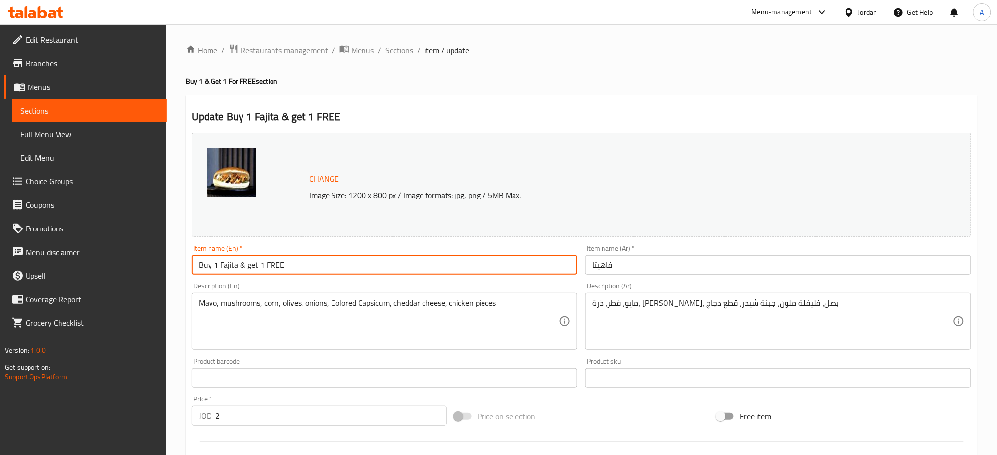
type input "Buy 1 Fajita & get 1 FREE"
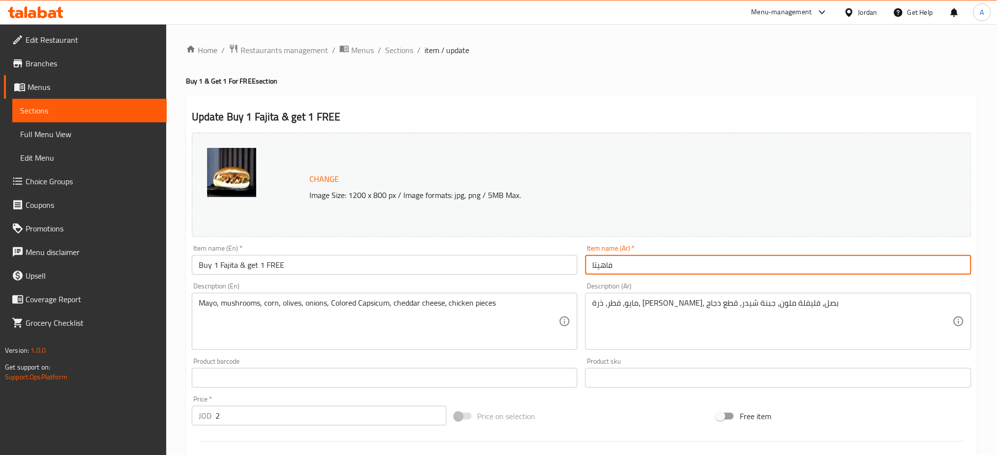
drag, startPoint x: 646, startPoint y: 252, endPoint x: 530, endPoint y: 244, distance: 116.3
click at [530, 244] on div "Change Image Size: 1200 x 800 px / Image formats: jpg, png / 5MB Max. Item name…" at bounding box center [581, 348] width 787 height 438
drag, startPoint x: 682, startPoint y: 252, endPoint x: 651, endPoint y: 254, distance: 31.1
click at [651, 255] on input "اشتري ماتشا ساخنة واحصل على الثانية مجانا" at bounding box center [778, 265] width 386 height 20
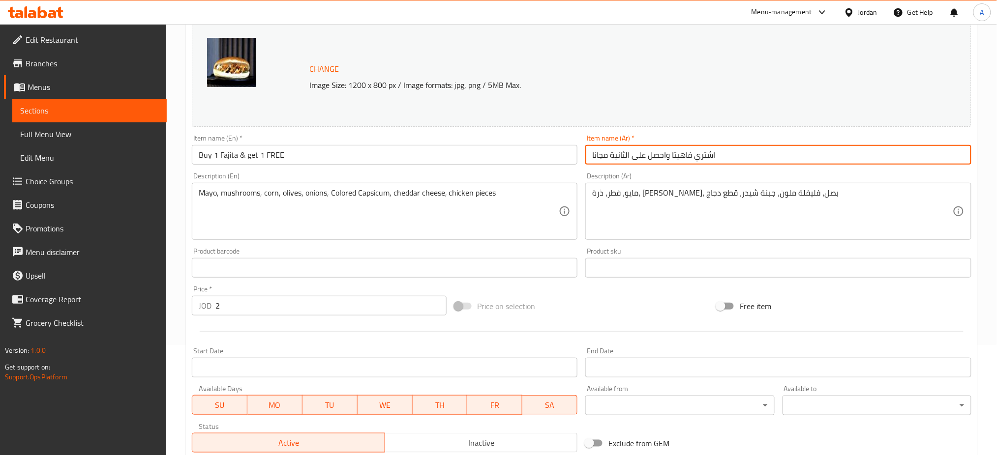
scroll to position [131, 0]
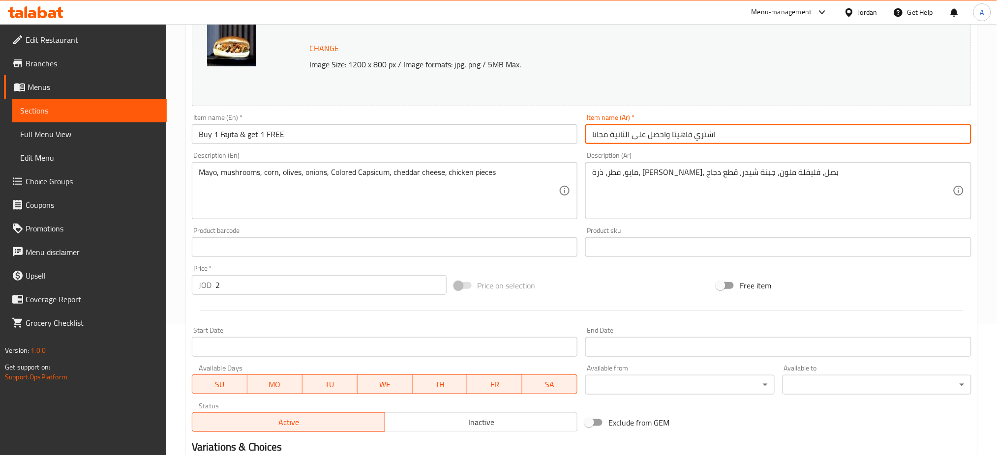
type input "اشتري فاهيتا واحصل على الثانية مجانا"
click at [230, 378] on span "SU" at bounding box center [219, 385] width 47 height 14
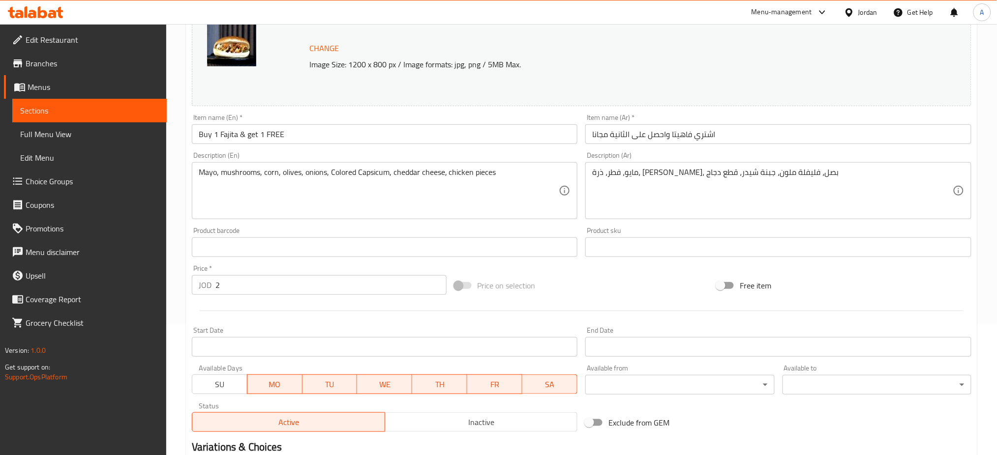
click at [398, 378] on span "WE" at bounding box center [384, 385] width 47 height 14
click at [446, 378] on span "TH" at bounding box center [440, 385] width 47 height 14
click at [483, 378] on span "FR" at bounding box center [494, 385] width 47 height 14
click at [562, 378] on span "SA" at bounding box center [549, 385] width 47 height 14
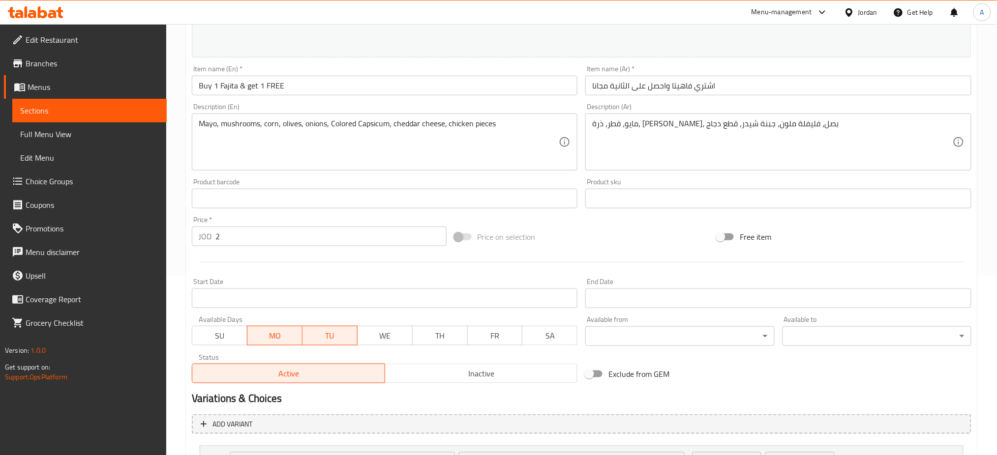
scroll to position [225, 0]
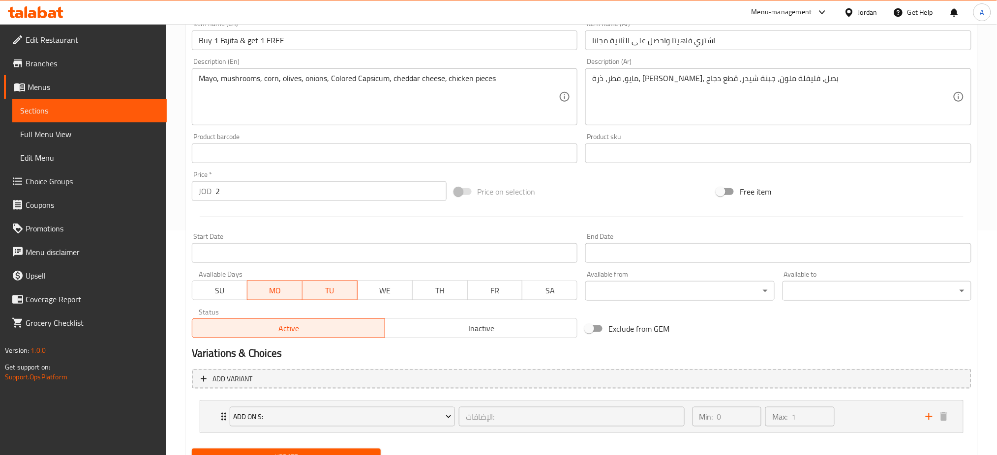
click at [249, 452] on span "Update" at bounding box center [286, 458] width 173 height 12
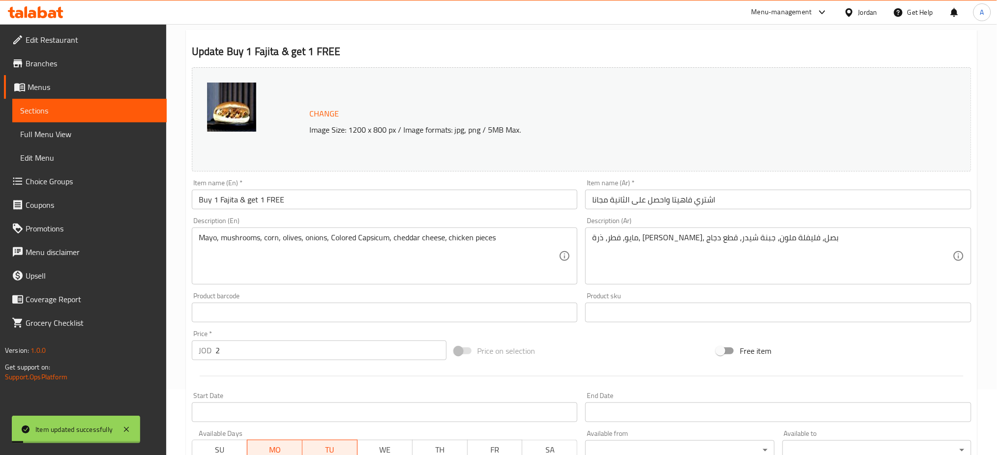
scroll to position [0, 0]
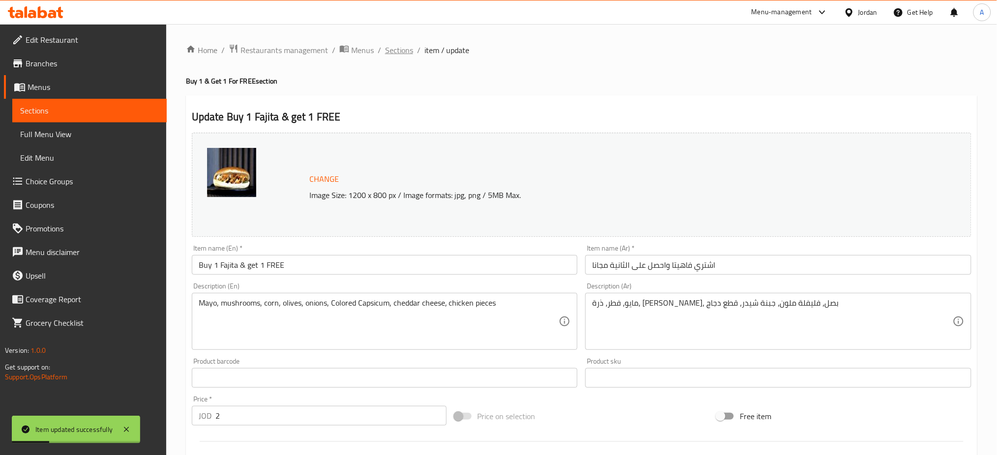
click at [385, 49] on span "Sections" at bounding box center [399, 50] width 28 height 12
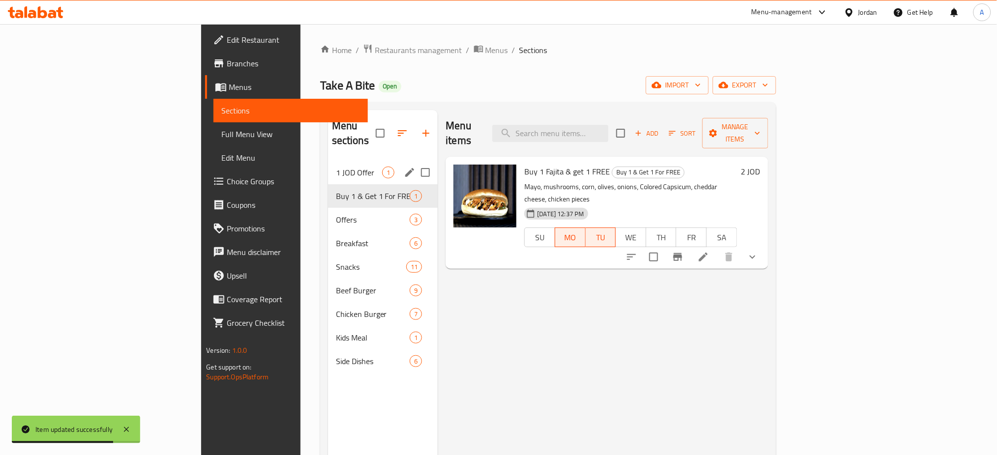
click at [336, 167] on span "1 JOD Offer" at bounding box center [359, 173] width 47 height 12
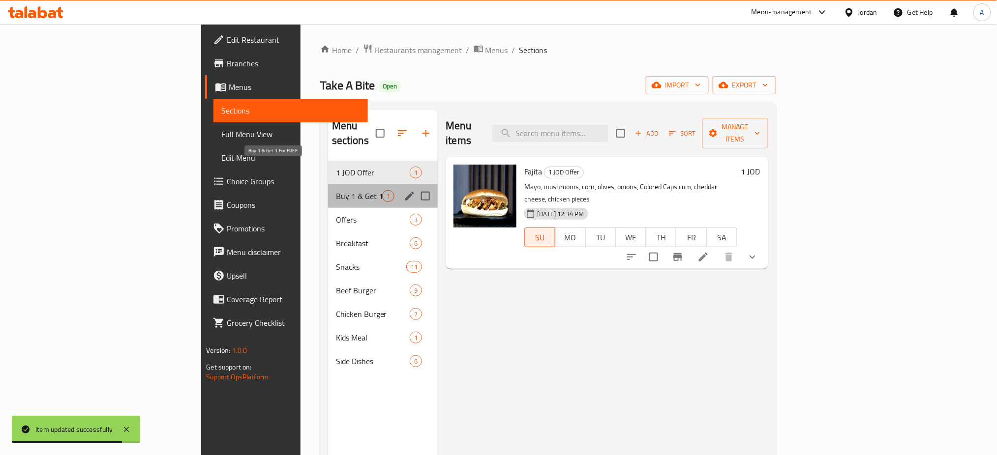
click at [336, 190] on span "Buy 1 & Get 1 For FREE" at bounding box center [359, 196] width 47 height 12
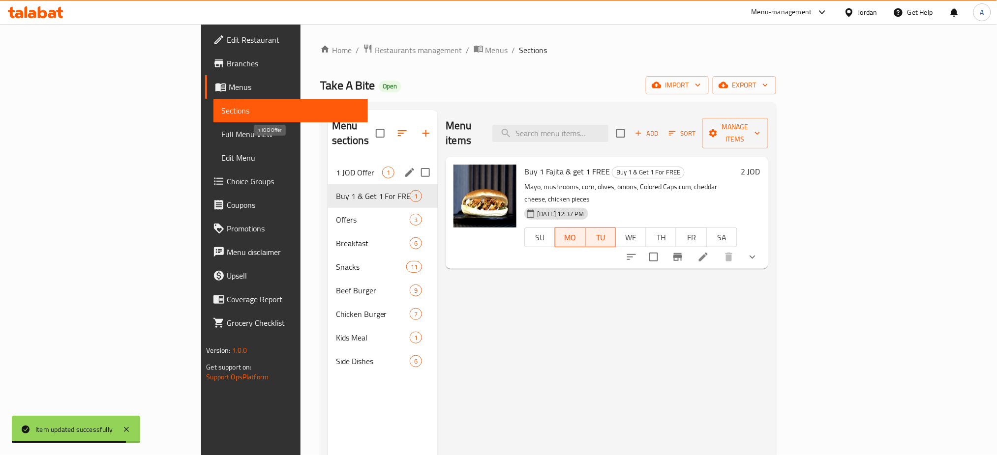
click at [336, 167] on span "1 JOD Offer" at bounding box center [359, 173] width 47 height 12
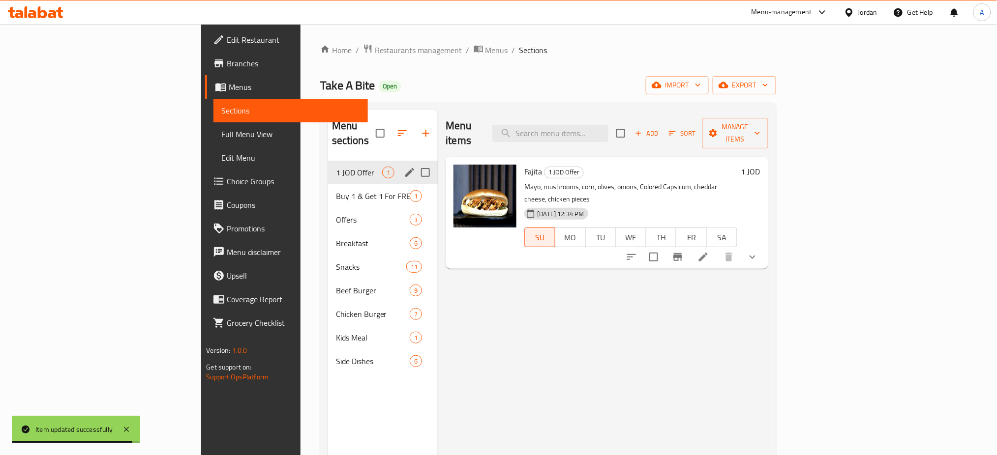
click at [328, 184] on div "Buy 1 & Get 1 For FREE 1" at bounding box center [383, 196] width 110 height 24
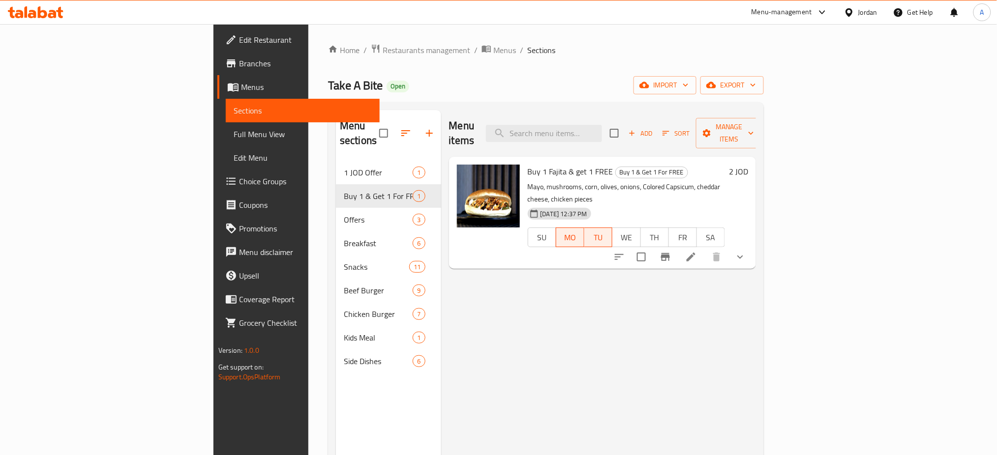
click at [308, 37] on div "Home / Restaurants management / Menus / Sections Take A Bite Open import export…" at bounding box center [545, 308] width 475 height 569
click at [383, 46] on span "Restaurants management" at bounding box center [427, 50] width 88 height 12
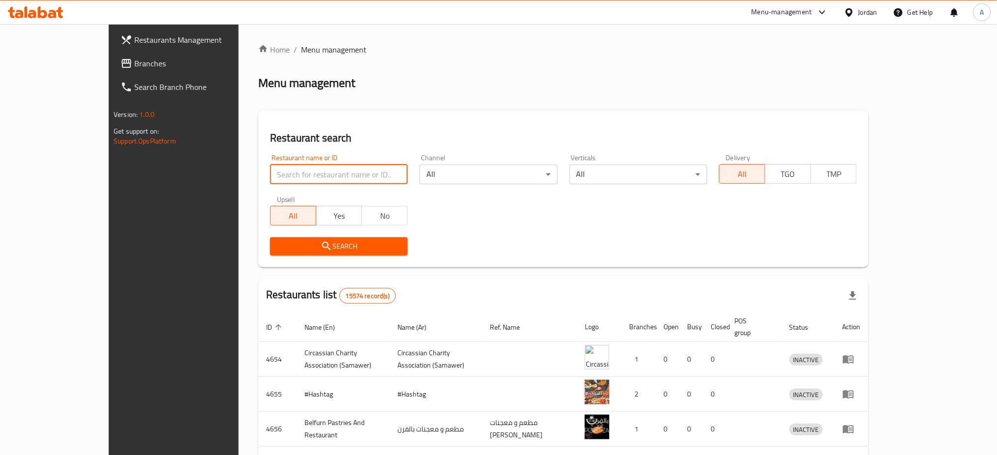
click at [279, 165] on input "search" at bounding box center [339, 175] width 138 height 20
paste input "697445"
type input "697445"
click button "Search" at bounding box center [339, 247] width 138 height 18
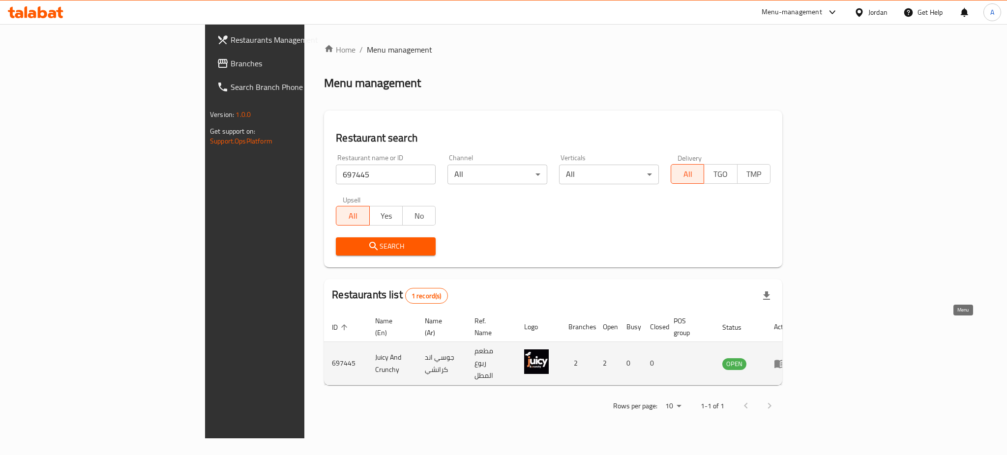
click at [786, 358] on icon "enhanced table" at bounding box center [780, 364] width 12 height 12
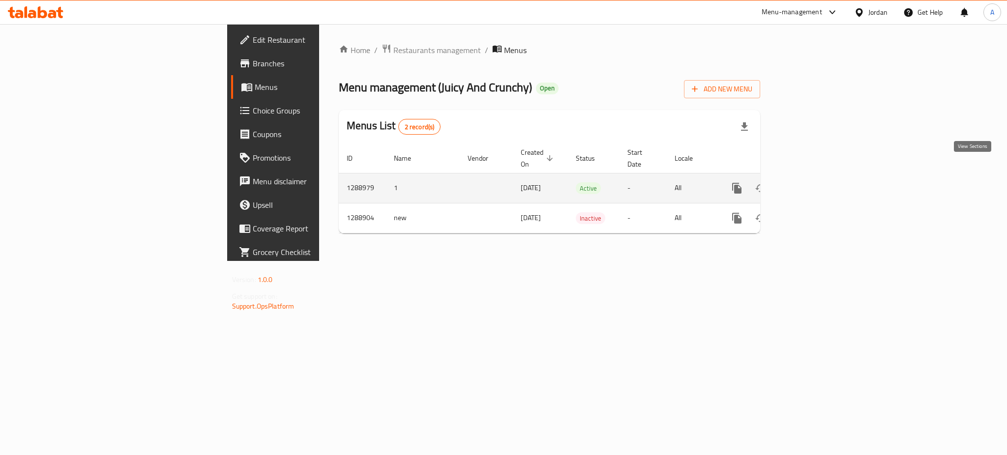
click at [813, 184] on icon "enhanced table" at bounding box center [808, 188] width 9 height 9
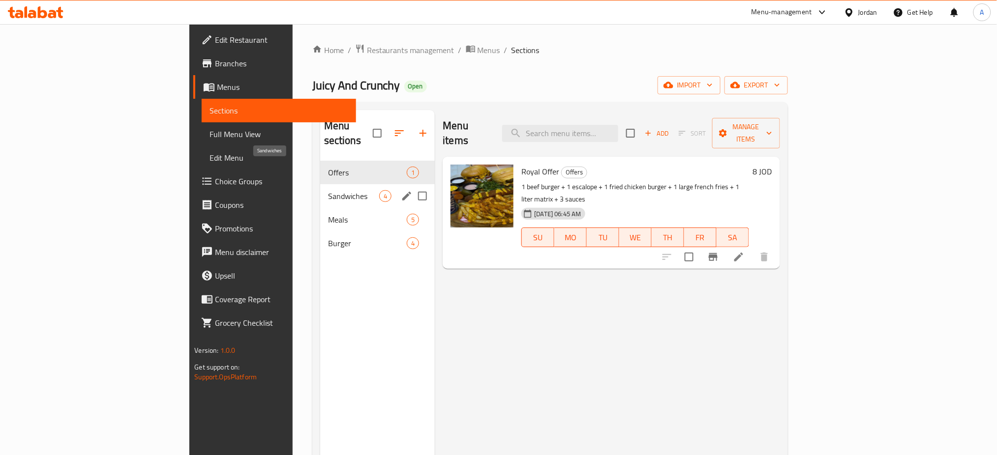
click at [328, 190] on span "Sandwiches" at bounding box center [354, 196] width 52 height 12
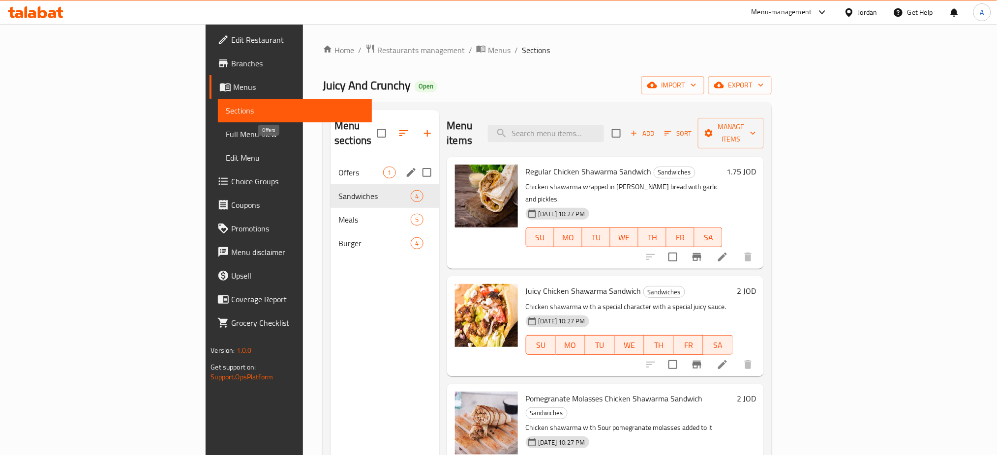
click at [338, 167] on span "Offers" at bounding box center [360, 173] width 45 height 12
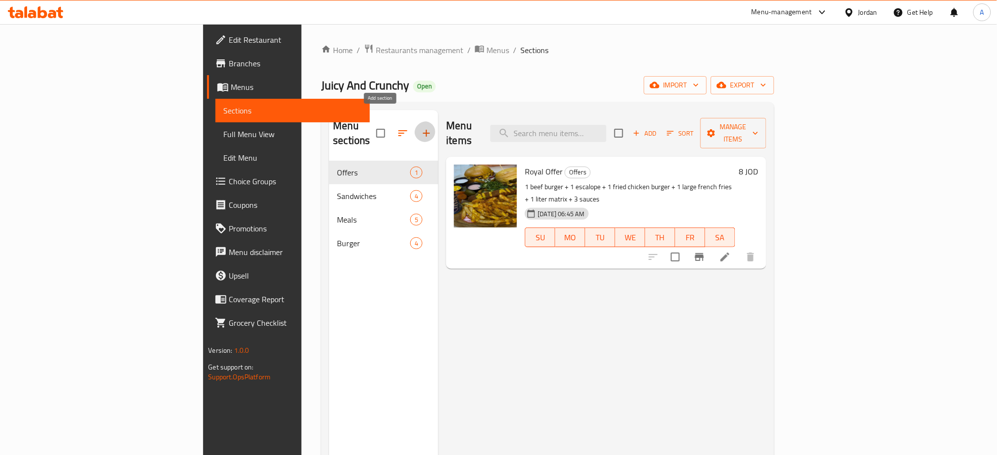
click at [421, 127] on icon "button" at bounding box center [427, 133] width 12 height 12
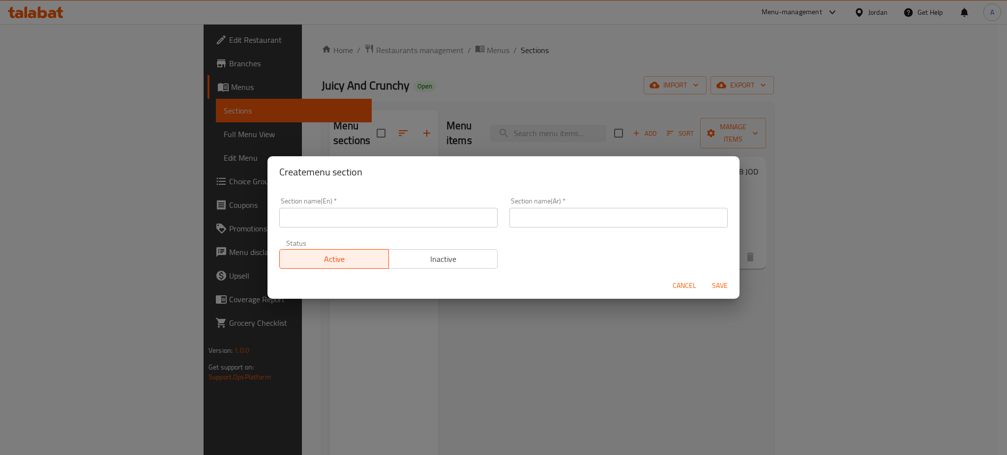
click at [462, 224] on input "text" at bounding box center [388, 218] width 218 height 20
click at [337, 211] on input "text" at bounding box center [388, 218] width 218 height 20
type input "Buy 1 & Get 1 For FREE"
click at [542, 223] on input "text" at bounding box center [619, 218] width 218 height 20
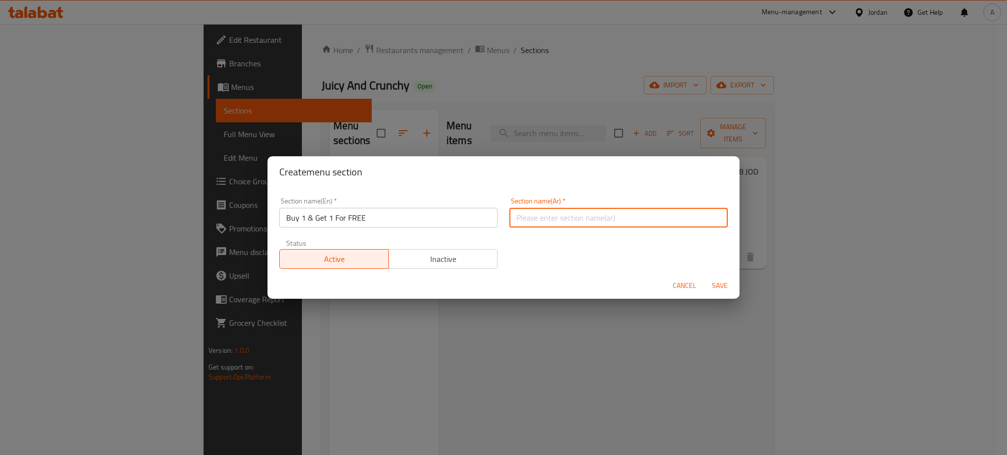
type input "اشتري 1 واحصل على 1 مجانًا"
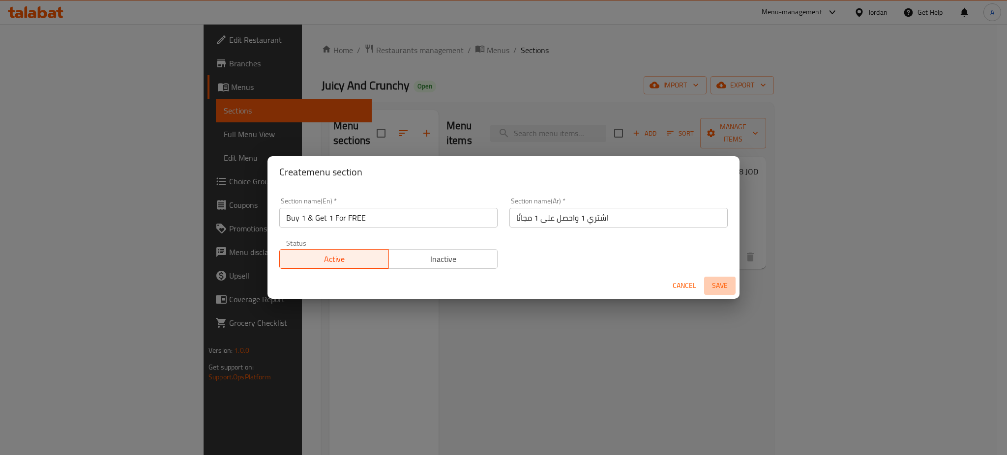
click at [717, 280] on span "Save" at bounding box center [720, 286] width 24 height 12
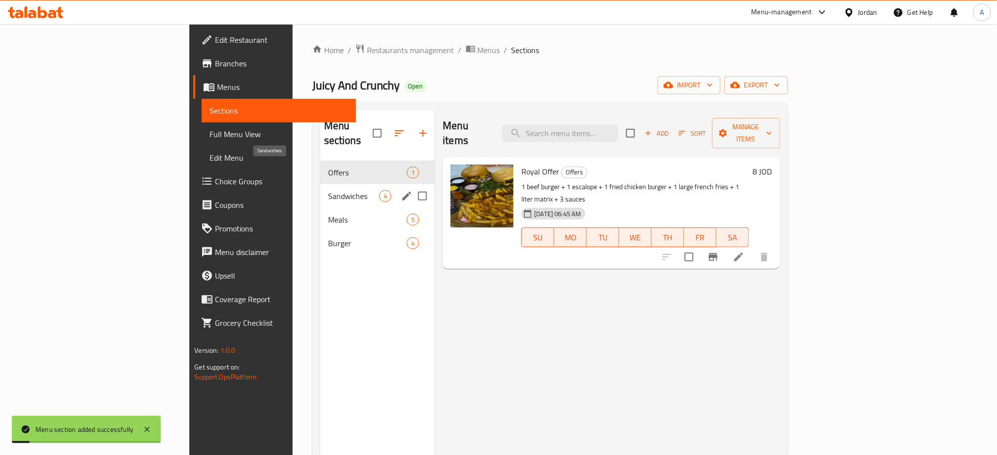
click at [328, 190] on span "Sandwiches" at bounding box center [354, 196] width 52 height 12
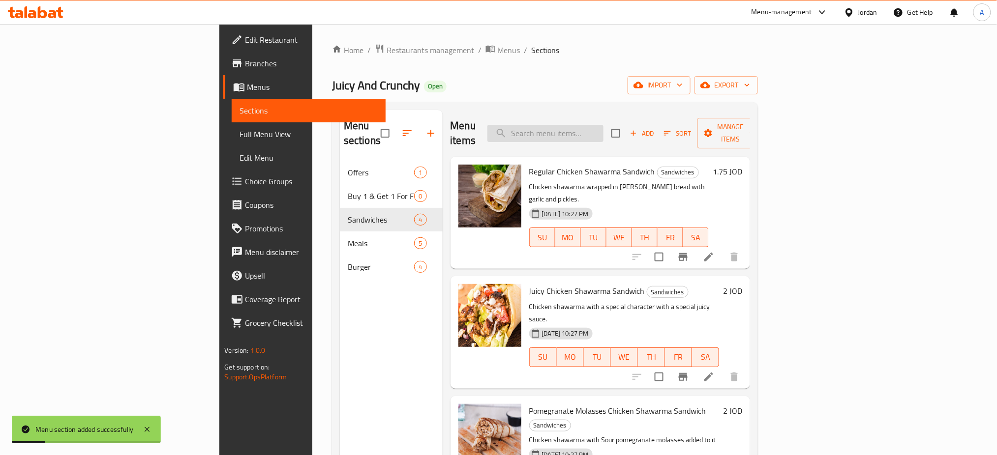
click at [603, 125] on input "search" at bounding box center [545, 133] width 116 height 17
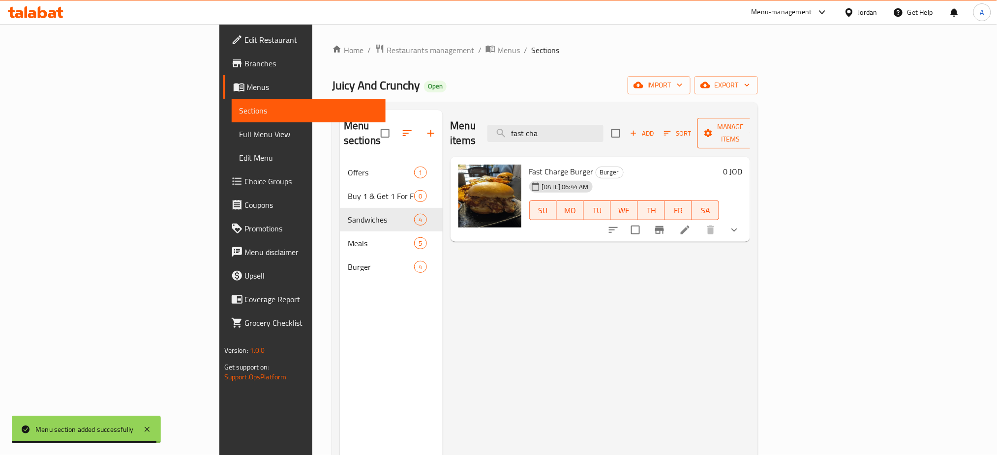
type input "fast cha"
click at [755, 121] on span "Manage items" at bounding box center [730, 133] width 50 height 25
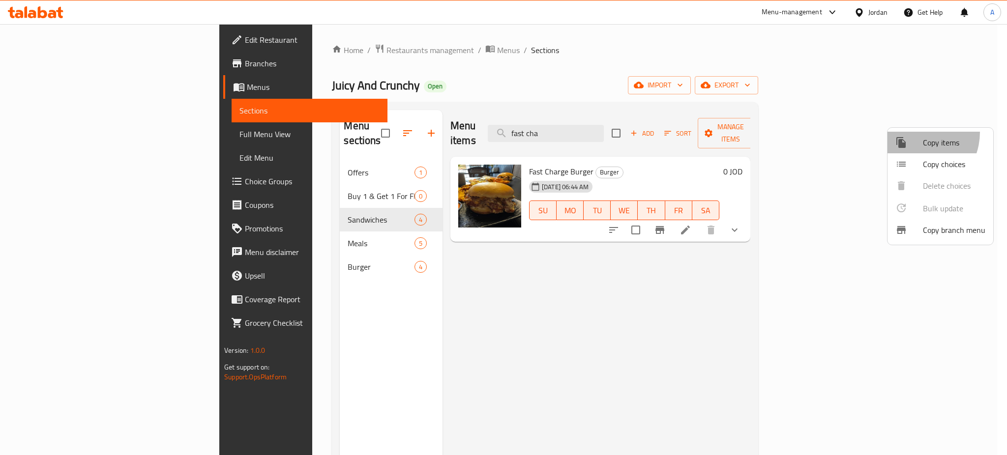
click at [913, 132] on li "Copy items" at bounding box center [941, 143] width 106 height 22
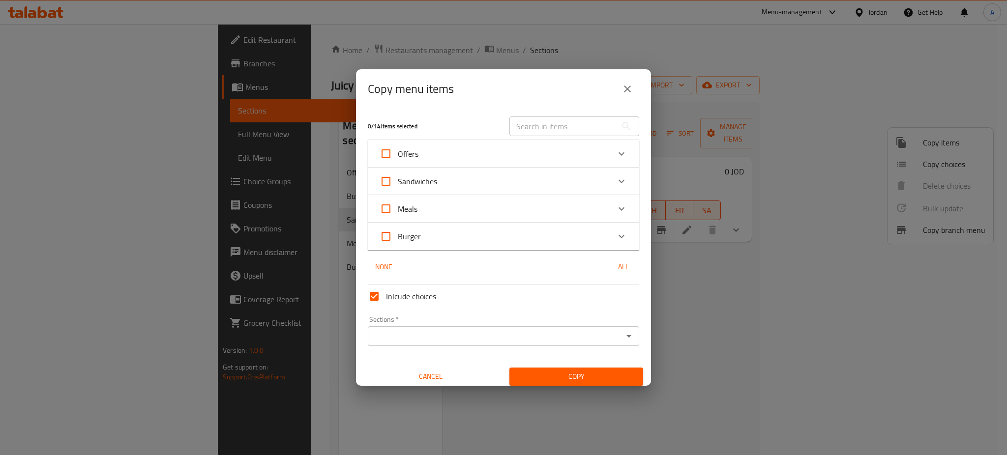
click at [532, 134] on input "text" at bounding box center [563, 127] width 107 height 20
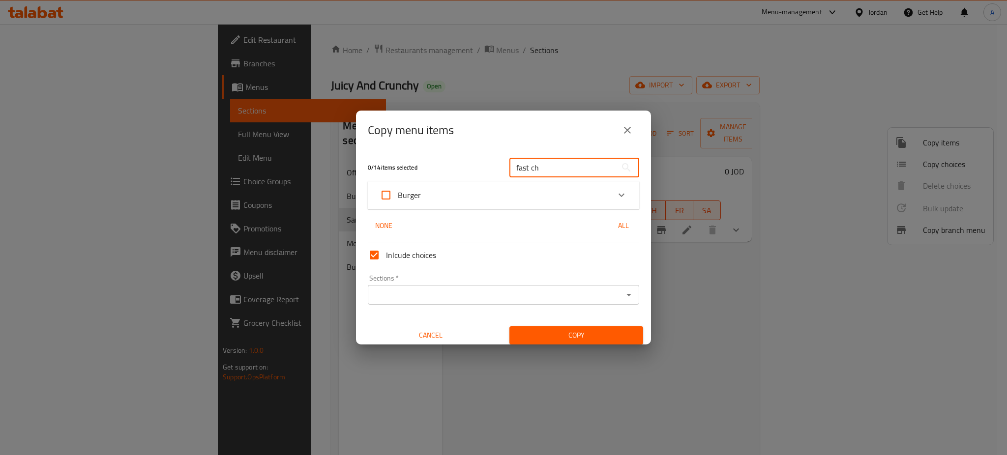
type input "fast ch"
click at [512, 183] on div "Burger Fast Charge Burger 0 JOD" at bounding box center [503, 195] width 271 height 28
click at [513, 198] on div "Burger" at bounding box center [495, 195] width 230 height 24
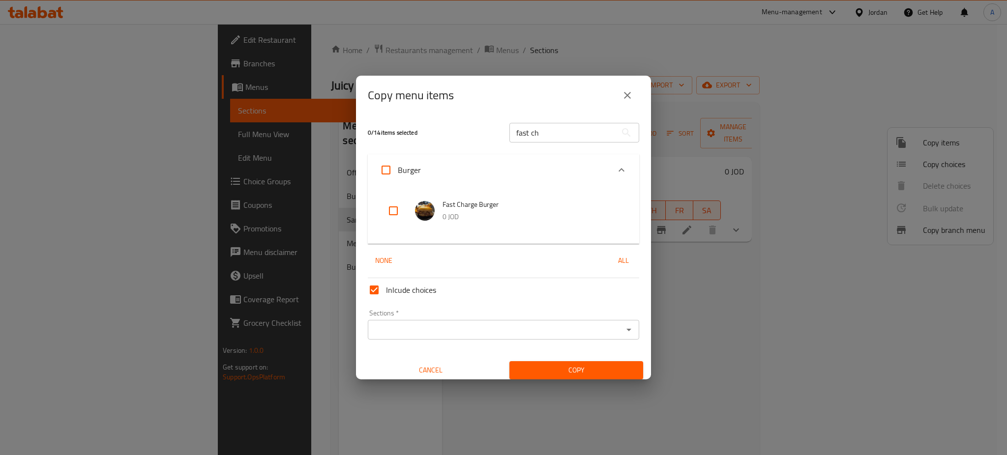
click at [390, 213] on input "checkbox" at bounding box center [394, 211] width 24 height 24
checkbox input "true"
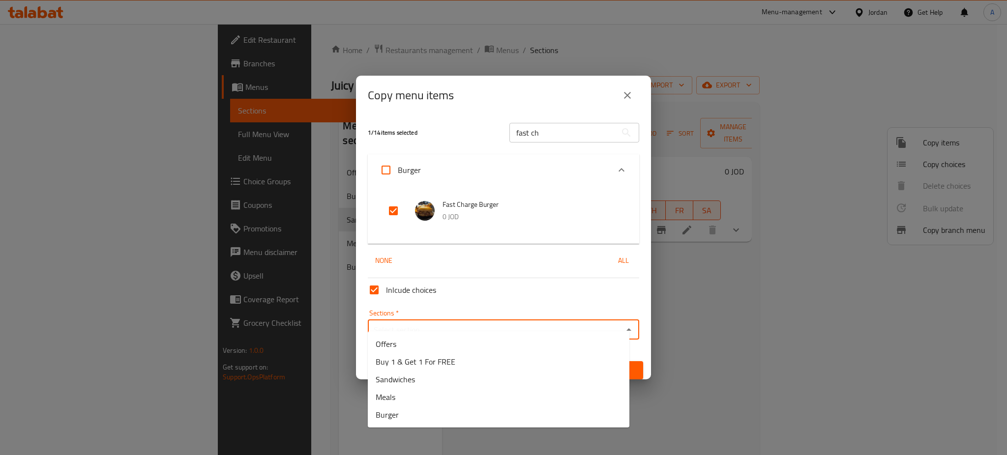
click at [415, 323] on input "Sections   *" at bounding box center [495, 330] width 249 height 14
click at [429, 358] on span "Buy 1 & Get 1 For FREE" at bounding box center [416, 362] width 80 height 12
type input "Buy 1 & Get 1 For FREE"
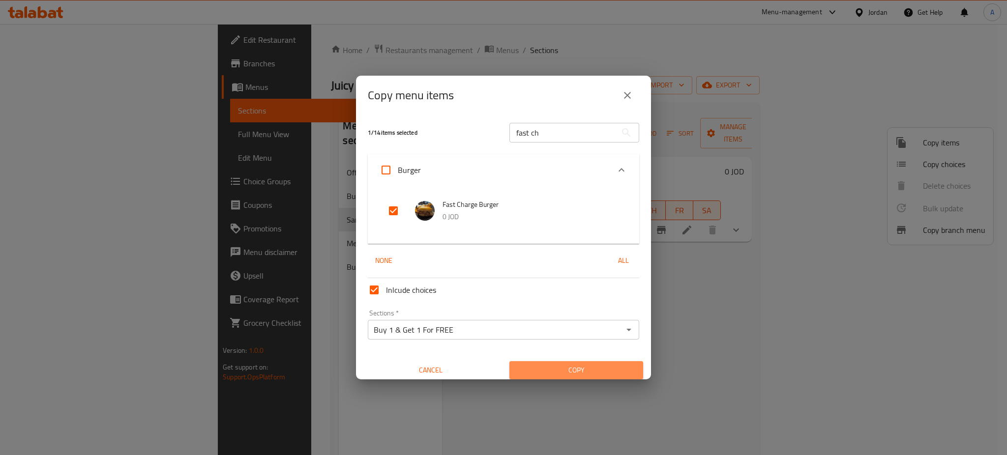
click at [608, 364] on span "Copy" at bounding box center [576, 370] width 118 height 12
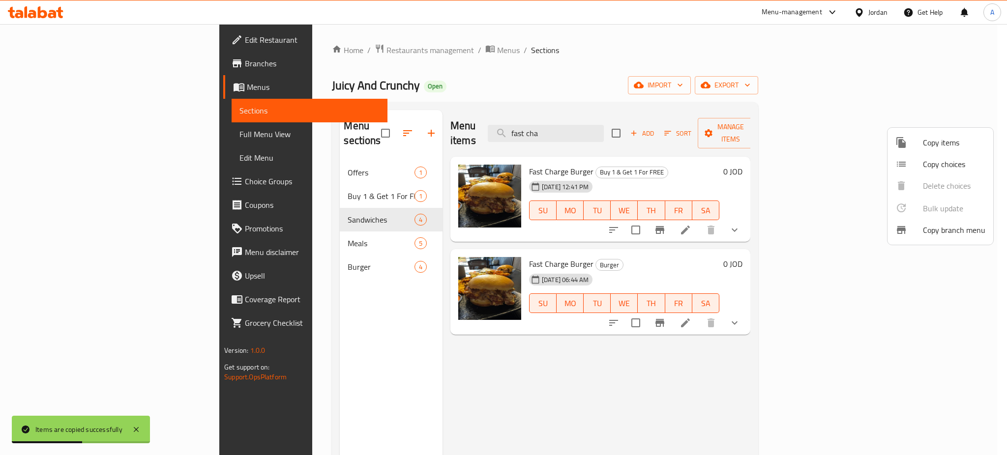
click at [270, 168] on div at bounding box center [503, 227] width 1007 height 455
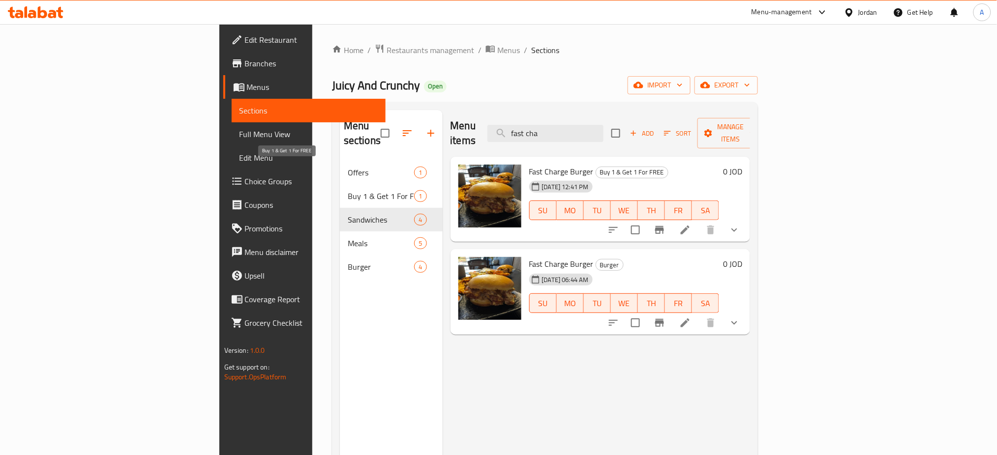
click at [348, 190] on span "Buy 1 & Get 1 For FREE" at bounding box center [381, 196] width 66 height 12
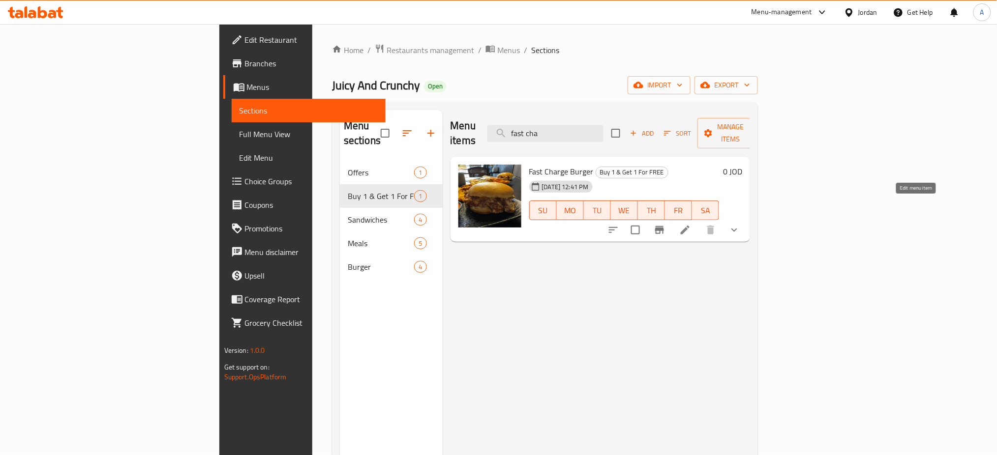
click at [691, 224] on icon at bounding box center [685, 230] width 12 height 12
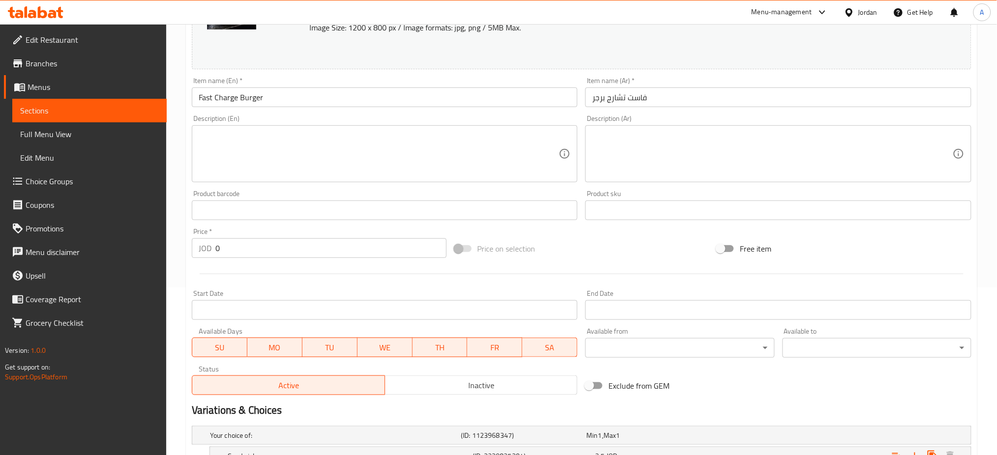
scroll to position [228, 0]
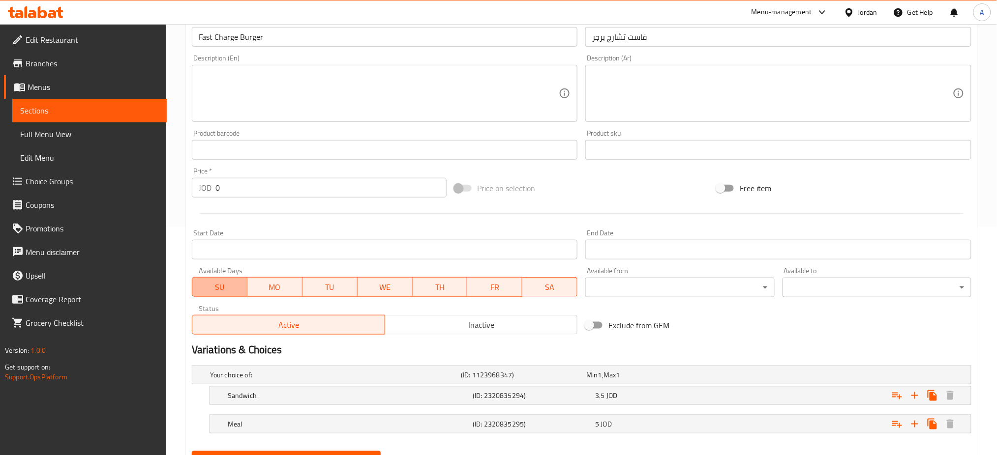
click at [224, 277] on button "SU" at bounding box center [220, 287] width 56 height 20
click at [391, 280] on span "WE" at bounding box center [384, 287] width 47 height 14
click at [459, 280] on span "TH" at bounding box center [440, 287] width 47 height 14
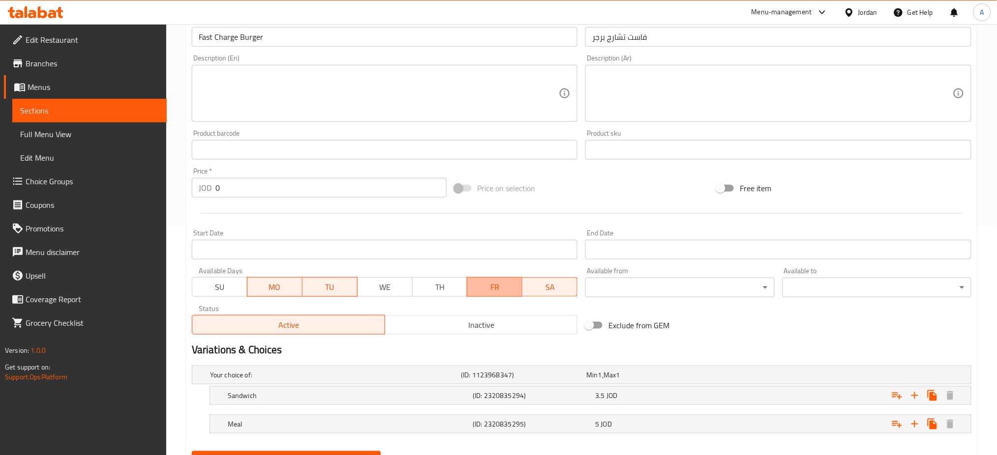
click at [502, 280] on span "FR" at bounding box center [494, 287] width 47 height 14
click at [540, 280] on span "SA" at bounding box center [549, 287] width 47 height 14
click at [335, 451] on button "Update" at bounding box center [286, 460] width 189 height 18
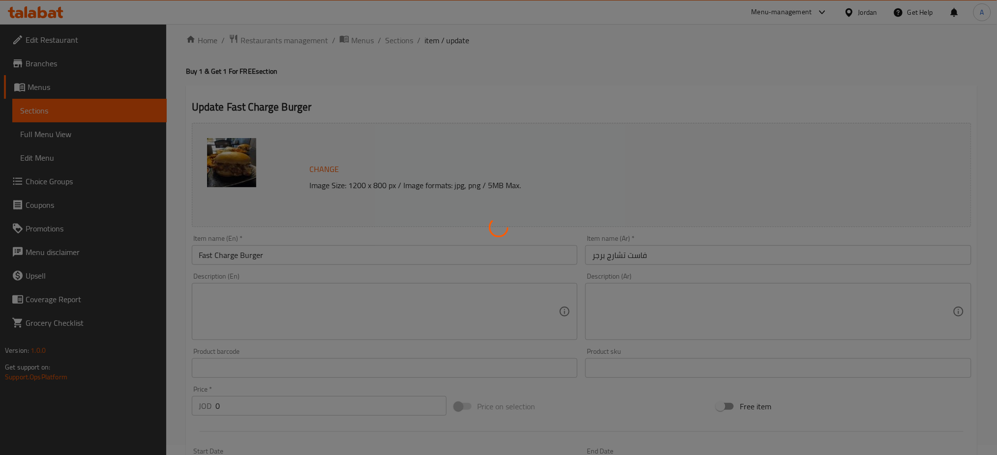
scroll to position [0, 0]
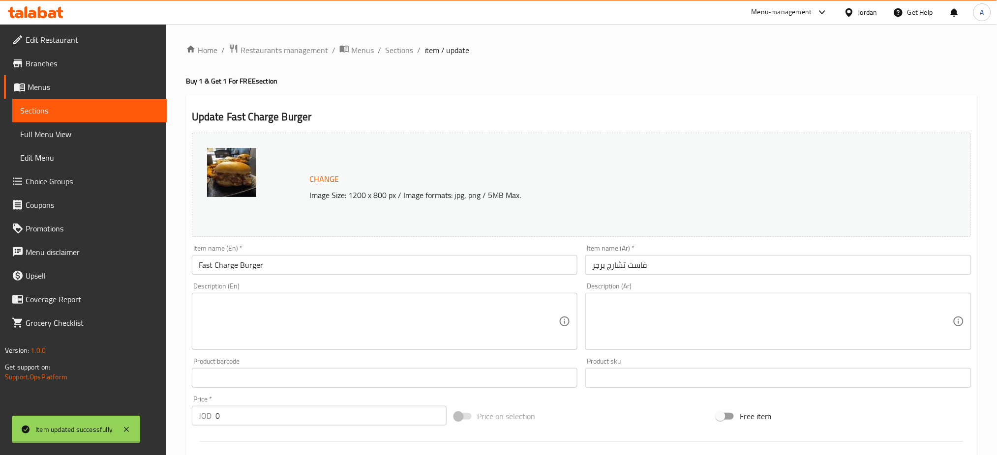
click at [217, 298] on div at bounding box center [498, 227] width 997 height 455
click at [195, 255] on input "Fast Charge Burger" at bounding box center [385, 265] width 386 height 20
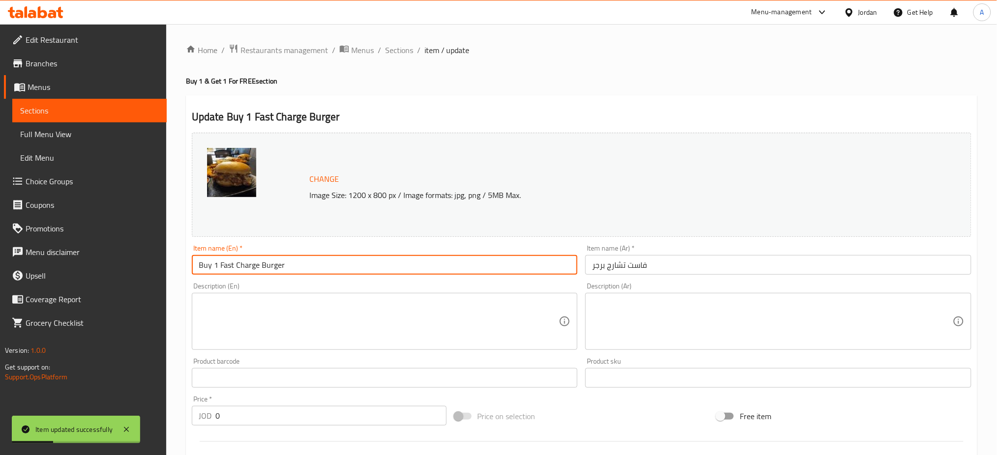
click at [296, 255] on input "Buy 1 Fast Charge Burger" at bounding box center [385, 265] width 386 height 20
type input "Buy 1 Fast Charge Burger & get 1 Free"
click at [668, 255] on input "فاست تشارج برجر" at bounding box center [778, 265] width 386 height 20
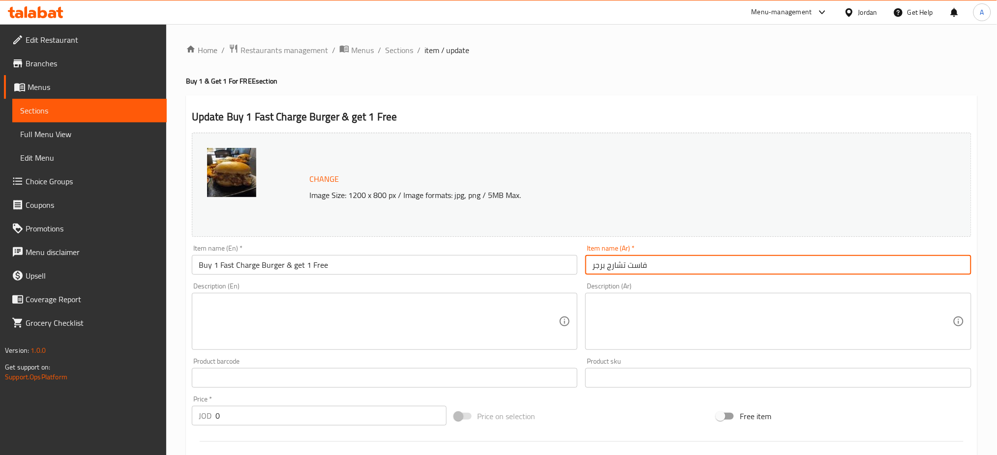
drag, startPoint x: 655, startPoint y: 252, endPoint x: 539, endPoint y: 242, distance: 116.0
click at [541, 242] on div "Change Image Size: 1200 x 800 px / Image formats: jpg, png / 5MB Max. Item name…" at bounding box center [581, 348] width 787 height 438
drag, startPoint x: 684, startPoint y: 251, endPoint x: 652, endPoint y: 248, distance: 31.6
click at [652, 255] on input "اشتري ماتشا ساخنة واحصل على الثانية مجانا" at bounding box center [778, 265] width 386 height 20
paste input "است تشارج برجر"
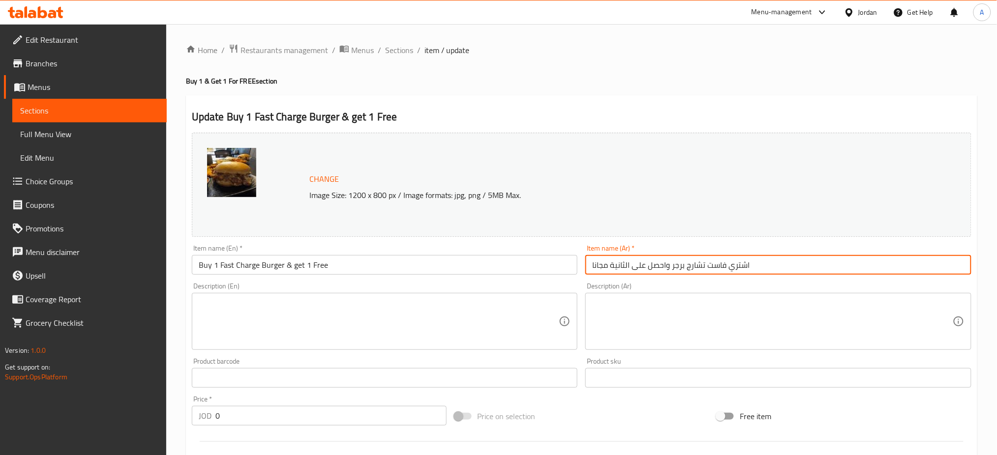
type input "اشتري فاست تشارج برجر واحصل على الثانية مجانا"
click at [664, 299] on textarea at bounding box center [772, 322] width 361 height 47
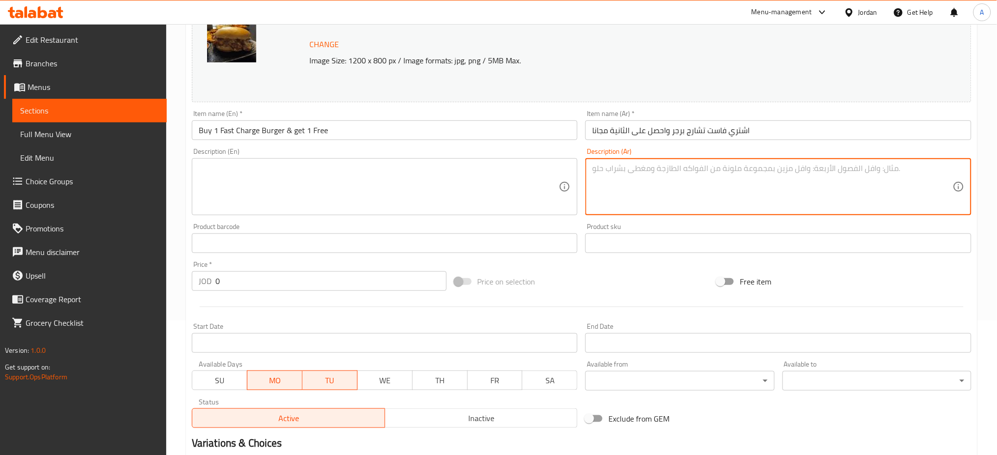
scroll to position [228, 0]
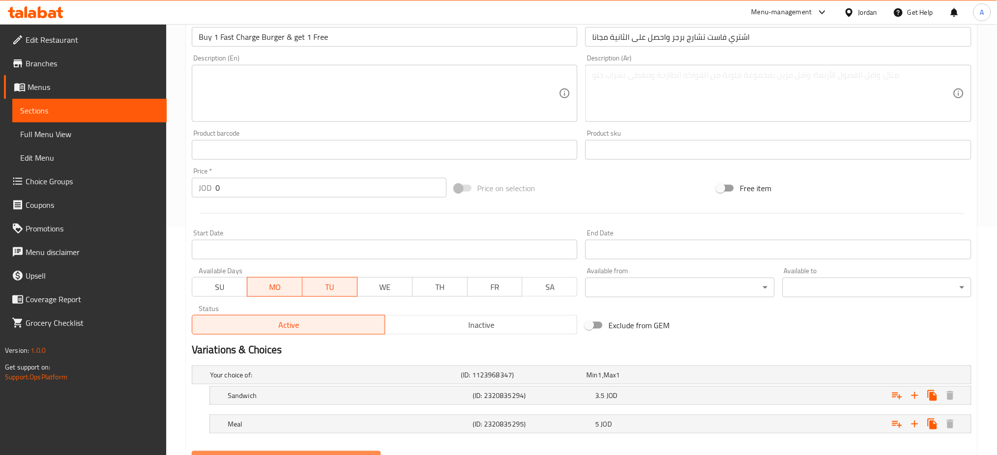
click at [269, 451] on button "Update" at bounding box center [286, 460] width 189 height 18
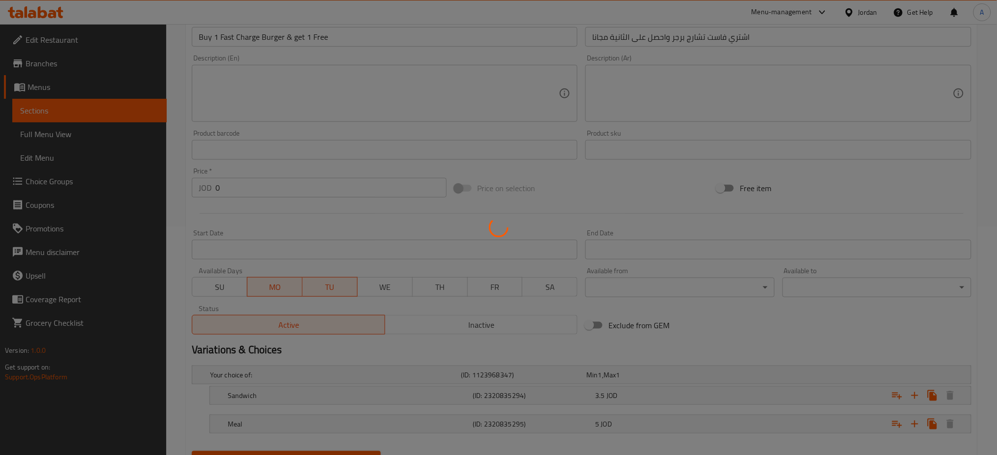
scroll to position [0, 0]
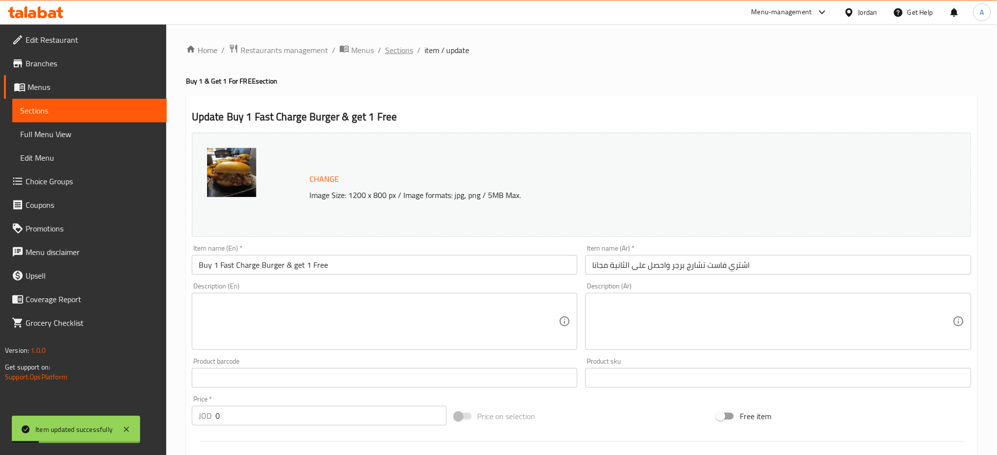
click at [385, 50] on span "Sections" at bounding box center [399, 50] width 28 height 12
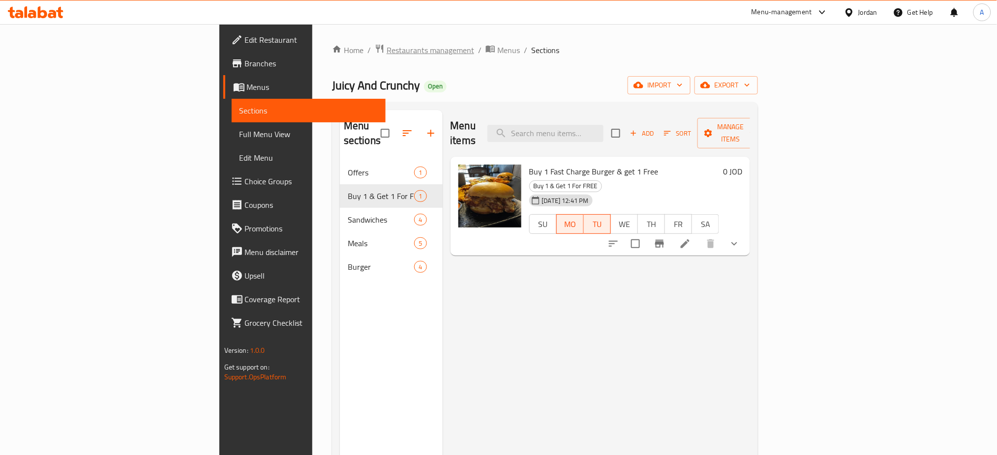
click at [387, 51] on span "Restaurants management" at bounding box center [431, 50] width 88 height 12
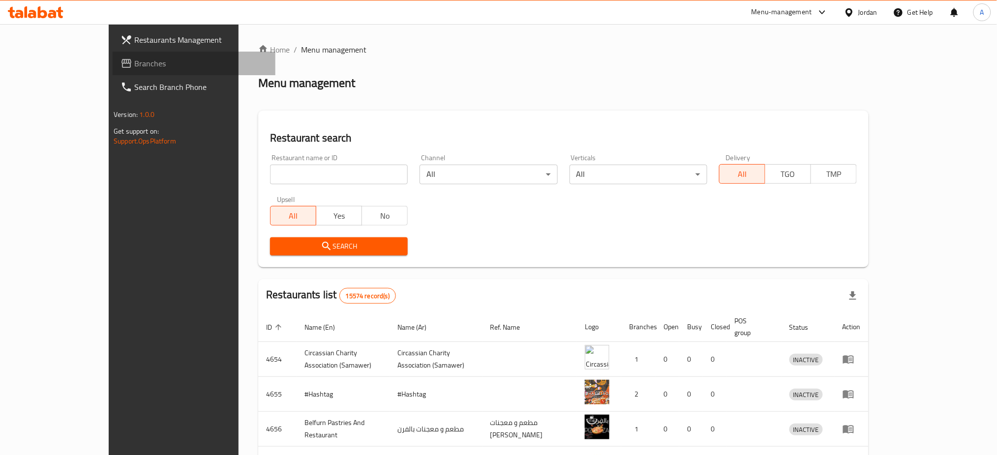
click at [134, 60] on span "Branches" at bounding box center [200, 64] width 133 height 12
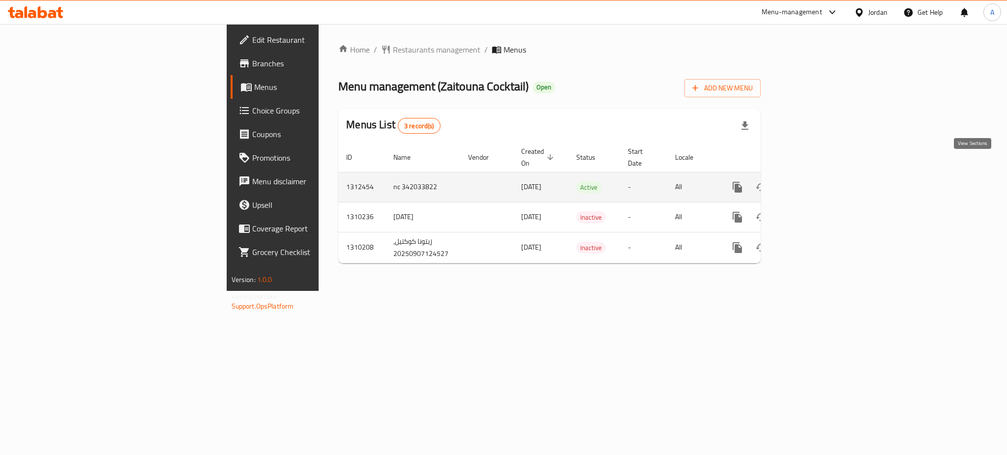
click at [814, 181] on icon "enhanced table" at bounding box center [809, 187] width 12 height 12
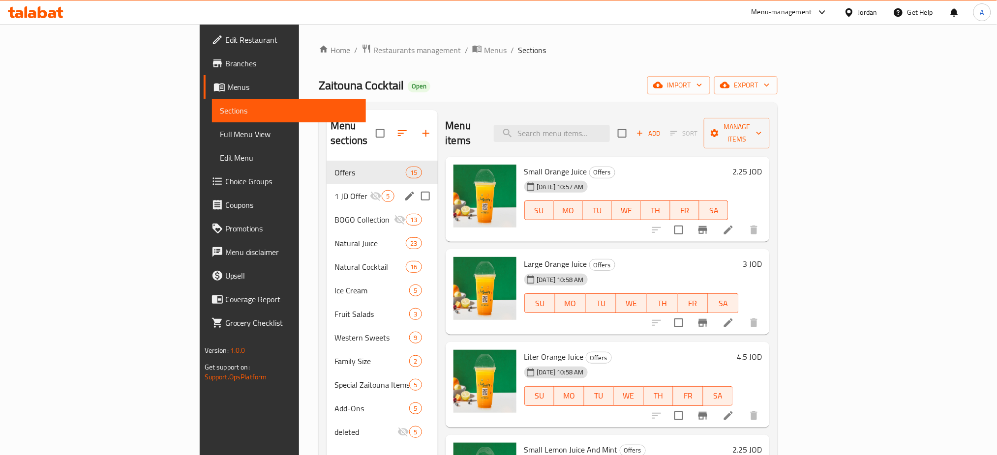
click at [327, 184] on div "1 JD Offer 5" at bounding box center [382, 196] width 111 height 24
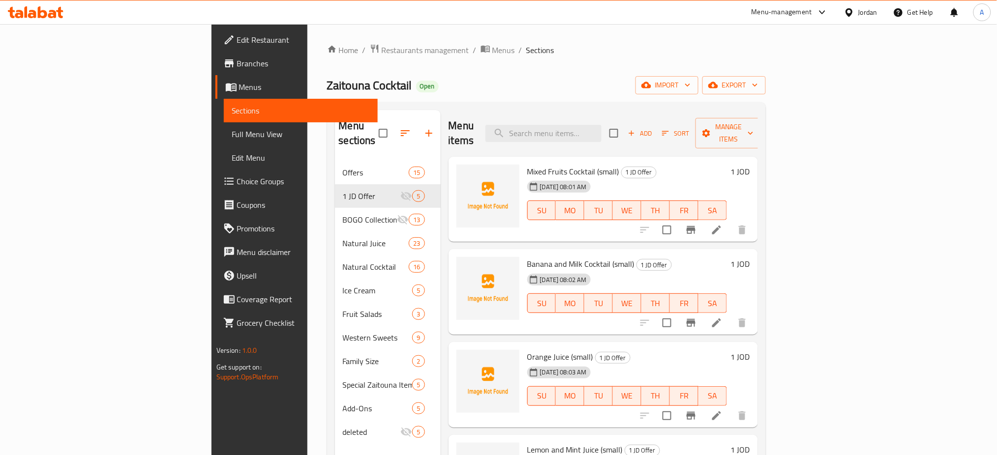
scroll to position [11, 0]
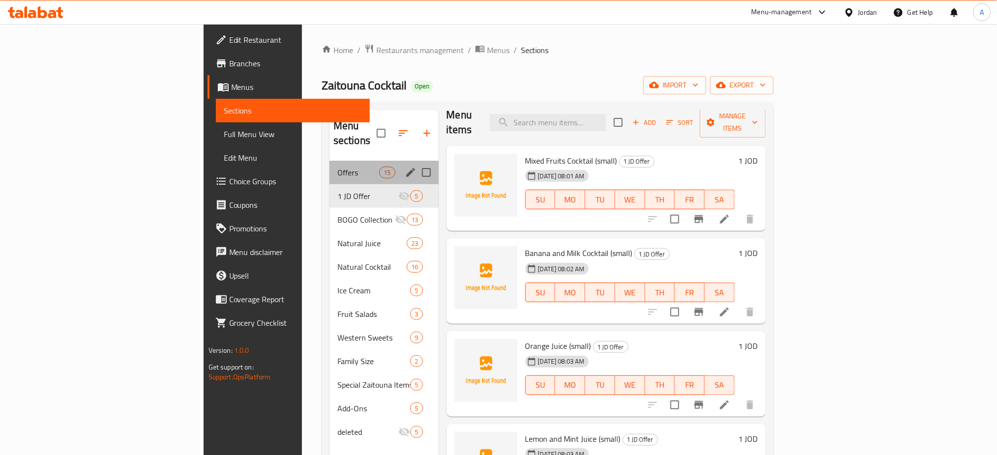
click at [330, 161] on div "Offers 15" at bounding box center [384, 173] width 109 height 24
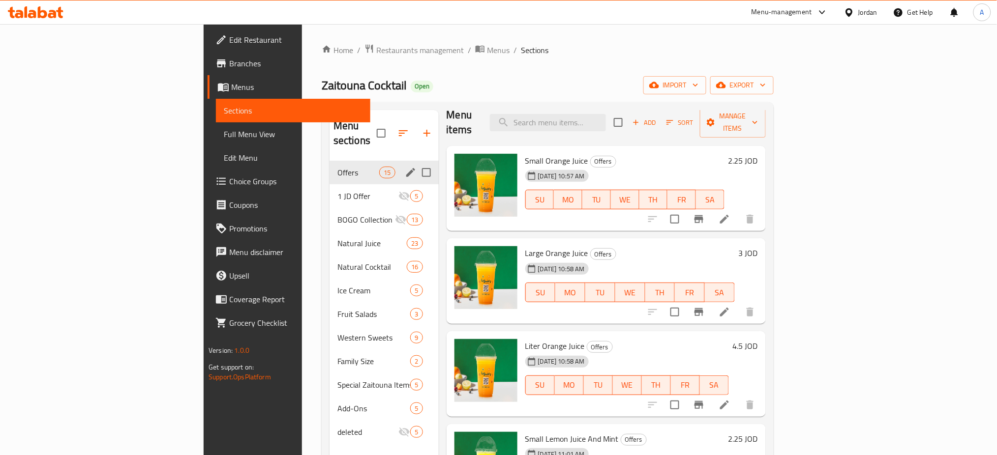
click at [330, 161] on div "Offers 15" at bounding box center [384, 173] width 109 height 24
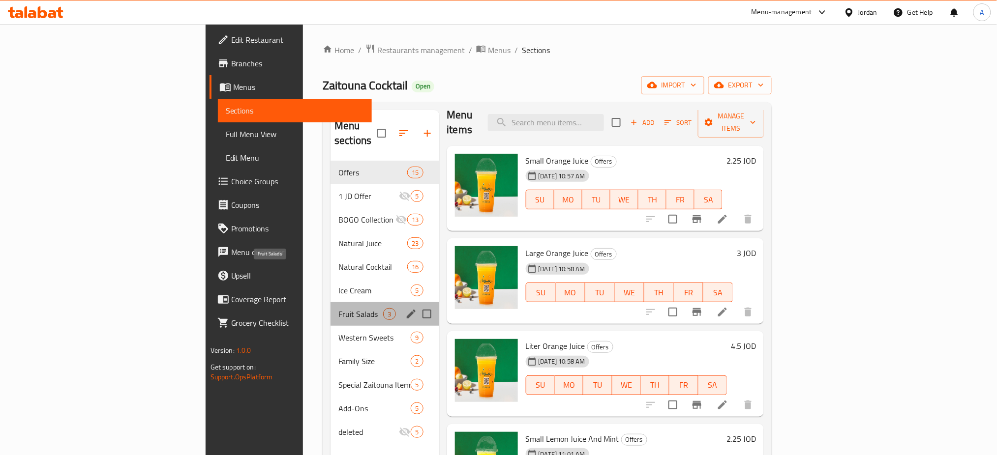
click at [338, 308] on span "Fruit Salads" at bounding box center [360, 314] width 45 height 12
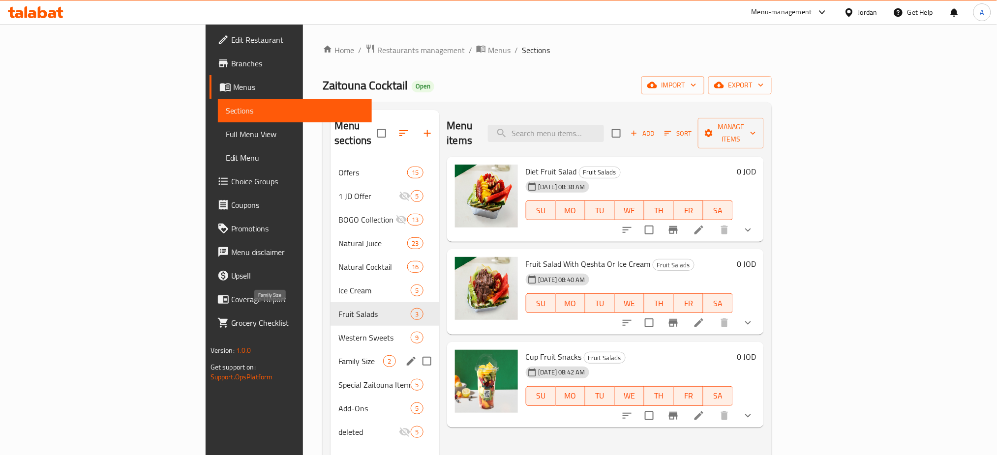
click at [338, 356] on span "Family Size" at bounding box center [360, 362] width 45 height 12
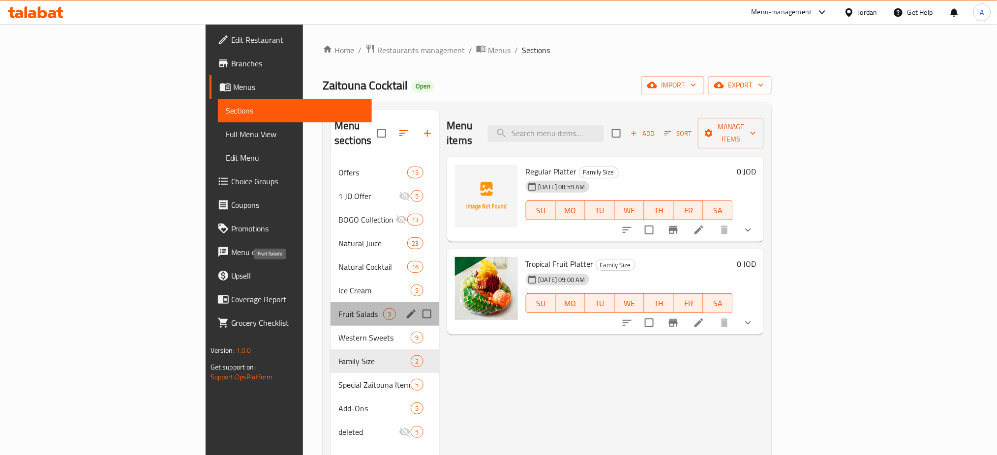
click at [338, 308] on span "Fruit Salads" at bounding box center [360, 314] width 45 height 12
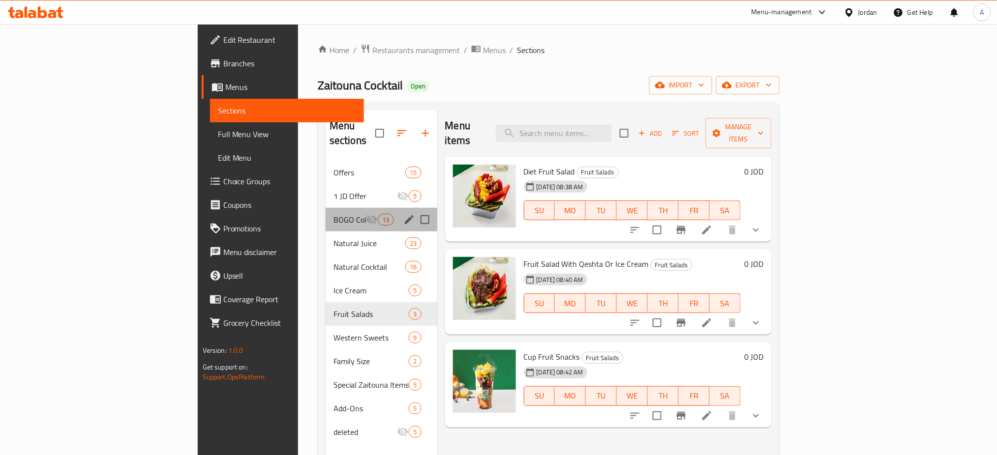
click at [326, 208] on div "BOGO Collection 13" at bounding box center [382, 220] width 112 height 24
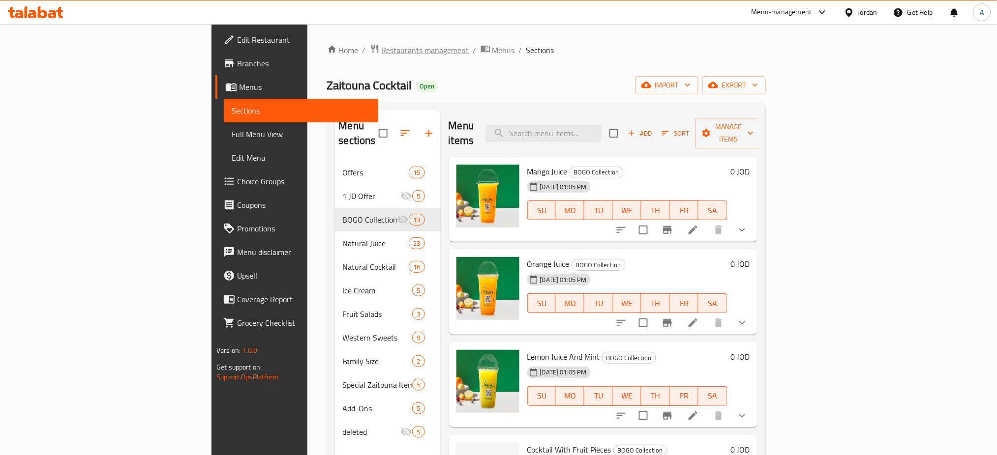
click at [382, 55] on span "Restaurants management" at bounding box center [426, 50] width 88 height 12
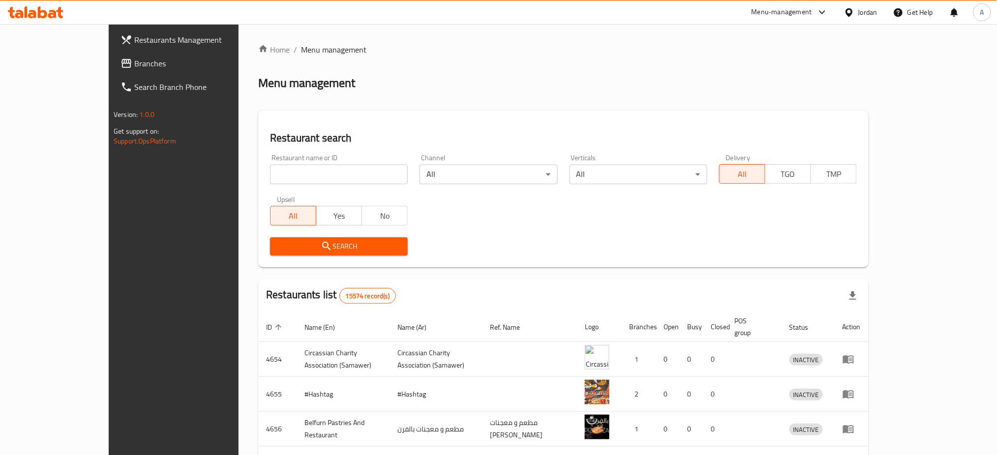
click at [329, 165] on div at bounding box center [498, 227] width 997 height 455
click at [330, 165] on input "search" at bounding box center [339, 175] width 138 height 20
type input "shahin mix"
click button "Search" at bounding box center [339, 247] width 138 height 18
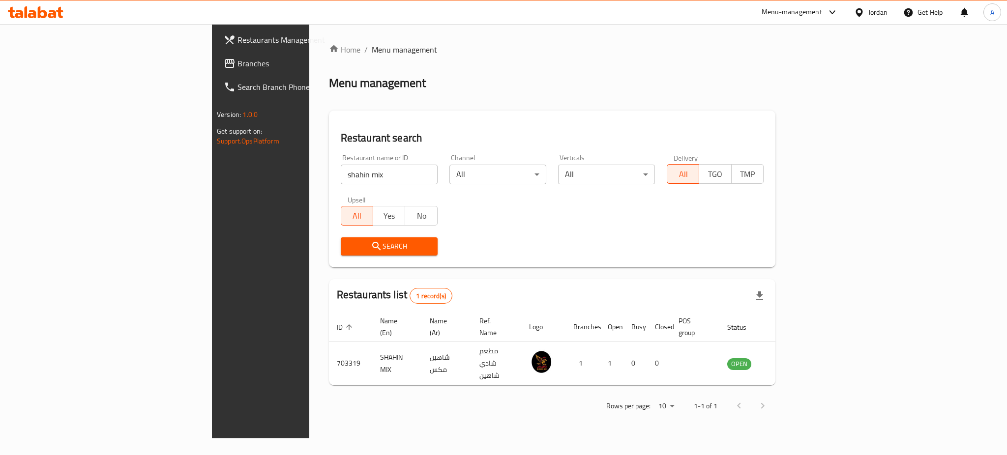
drag, startPoint x: 88, startPoint y: 319, endPoint x: 90, endPoint y: 305, distance: 13.4
click at [212, 319] on div "Restaurants Management Branches Search Branch Phone Version: 1.0.0 Get support …" at bounding box center [296, 251] width 168 height 455
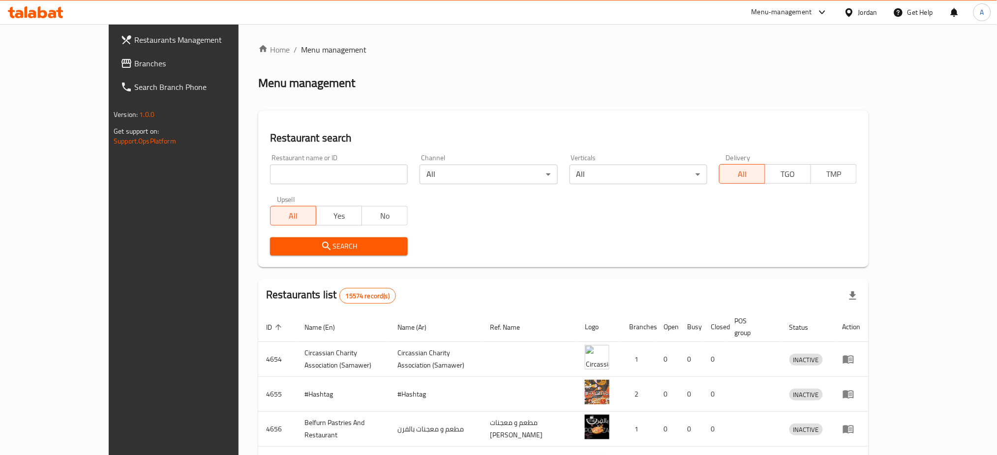
click at [270, 165] on input "search" at bounding box center [339, 175] width 138 height 20
paste input "703319"
type input "703319"
click button "Search" at bounding box center [339, 247] width 138 height 18
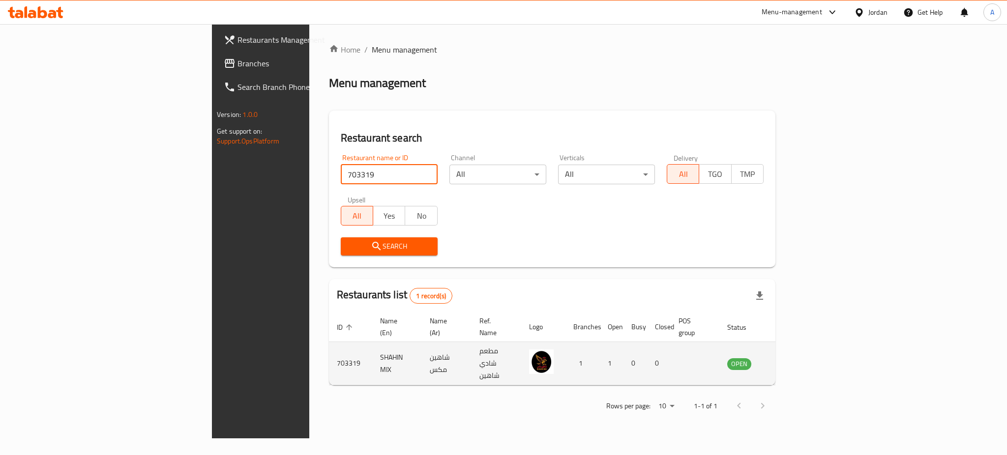
click at [797, 358] on link "enhanced table" at bounding box center [788, 364] width 18 height 12
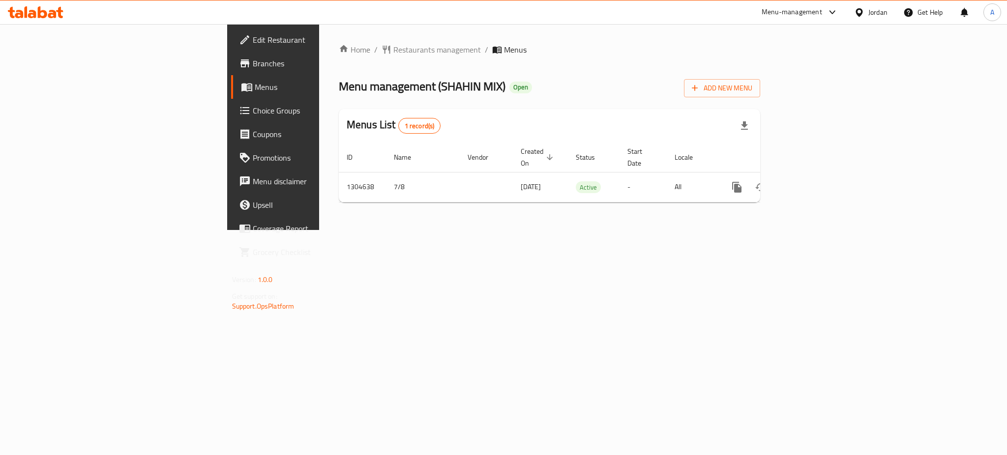
click at [253, 63] on span "Branches" at bounding box center [320, 64] width 135 height 12
